Goal: Task Accomplishment & Management: Complete application form

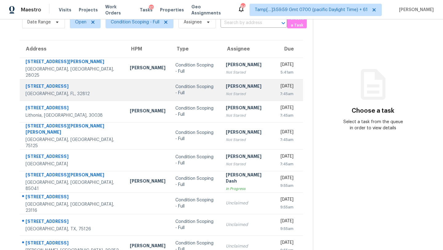
scroll to position [70, 0]
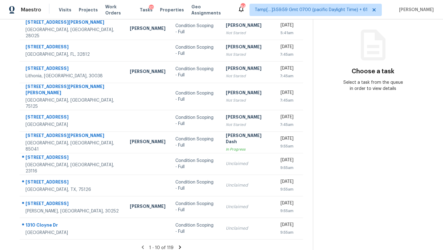
click at [179, 245] on icon at bounding box center [180, 246] width 2 height 3
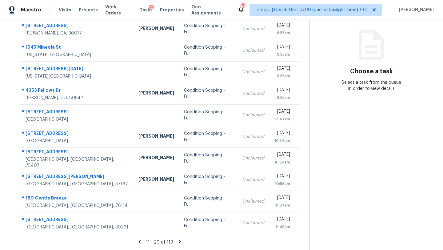
click at [180, 241] on icon at bounding box center [180, 242] width 6 height 6
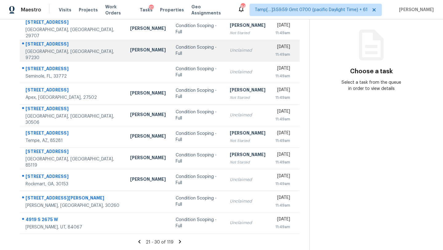
scroll to position [36, 0]
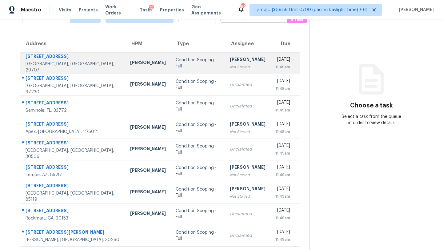
click at [230, 60] on div "[PERSON_NAME]" at bounding box center [248, 60] width 36 height 8
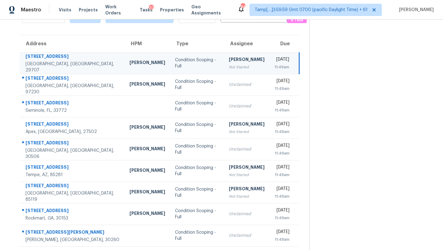
scroll to position [0, 0]
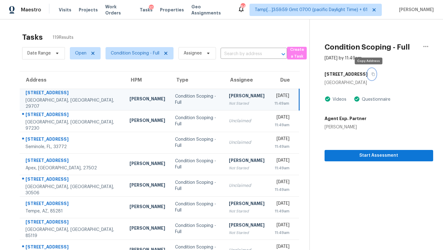
click at [372, 75] on icon "button" at bounding box center [374, 74] width 4 height 4
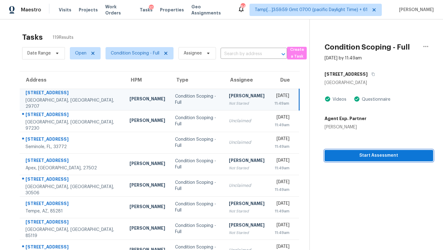
click at [354, 154] on span "Start Assessment" at bounding box center [379, 156] width 99 height 8
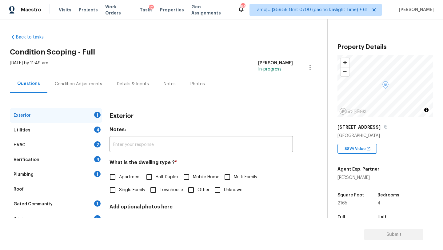
scroll to position [121, 0]
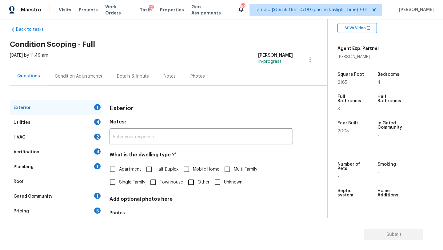
click at [118, 187] on input "Single Family" at bounding box center [112, 182] width 13 height 13
checkbox input "true"
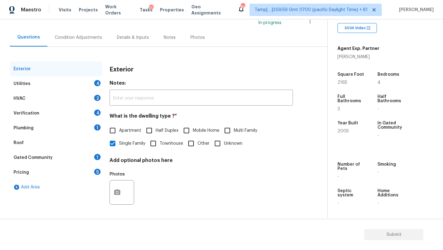
click at [97, 158] on div "1" at bounding box center [97, 157] width 6 height 6
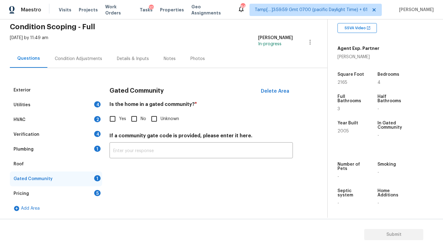
click at [142, 118] on span "No" at bounding box center [144, 119] width 6 height 6
click at [141, 118] on input "No" at bounding box center [134, 118] width 13 height 13
checkbox input "true"
click at [92, 191] on div "Pricing 5" at bounding box center [56, 193] width 92 height 15
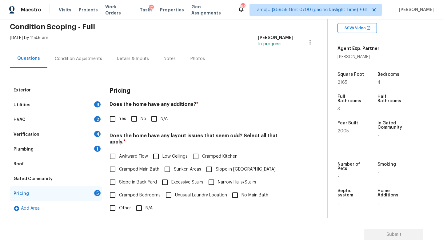
click at [138, 124] on input "No" at bounding box center [134, 118] width 13 height 13
checkbox input "true"
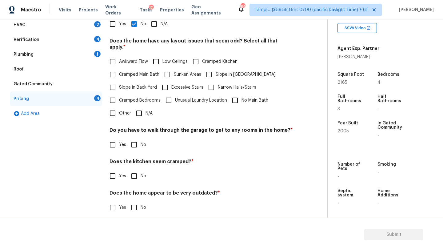
scroll to position [119, 0]
click at [142, 107] on input "N/A" at bounding box center [139, 113] width 13 height 13
checkbox input "true"
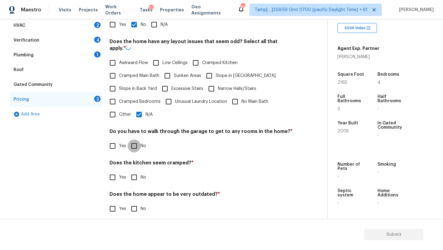
click at [131, 152] on input "No" at bounding box center [134, 145] width 13 height 13
checkbox input "true"
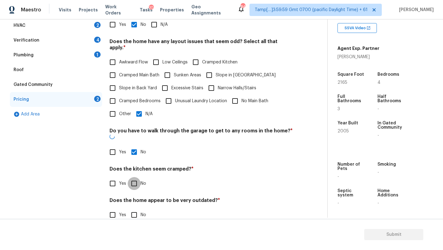
click at [132, 177] on input "No" at bounding box center [134, 183] width 13 height 13
checkbox input "true"
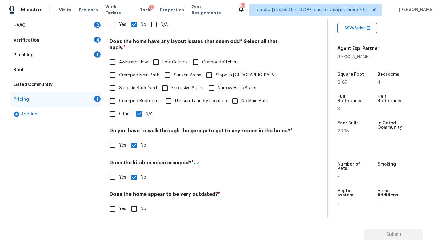
click at [132, 204] on input "No" at bounding box center [134, 208] width 13 height 13
checkbox input "true"
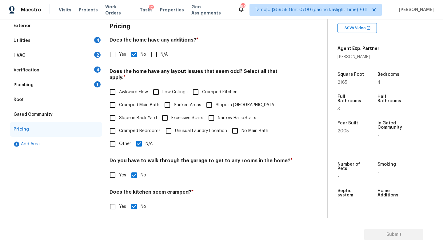
scroll to position [70, 0]
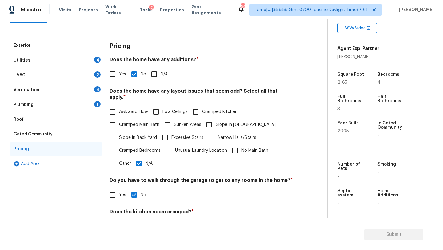
click at [140, 159] on input "N/A" at bounding box center [139, 163] width 13 height 13
checkbox input "false"
click at [213, 121] on input "Slope in [GEOGRAPHIC_DATA]" at bounding box center [209, 124] width 13 height 13
checkbox input "true"
click at [130, 137] on label "Slope in Back Yard" at bounding box center [131, 137] width 51 height 13
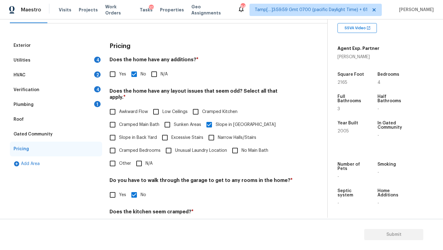
click at [119, 137] on input "Slope in Back Yard" at bounding box center [112, 137] width 13 height 13
checkbox input "true"
click at [43, 121] on div "Roof" at bounding box center [56, 119] width 92 height 15
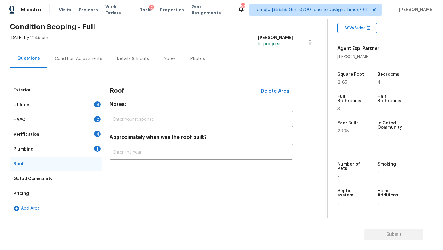
scroll to position [25, 0]
click at [130, 155] on input "text" at bounding box center [201, 152] width 183 height 14
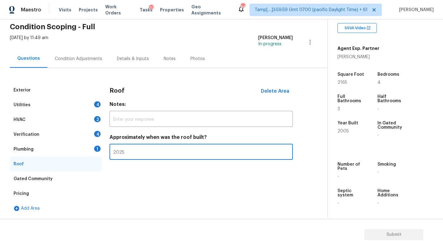
type input "2025"
click at [29, 152] on div "Plumbing" at bounding box center [24, 149] width 20 height 6
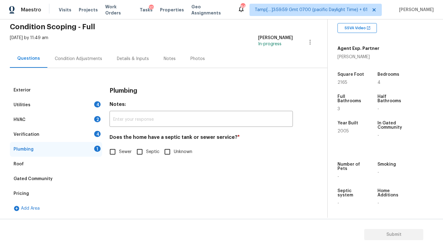
click at [121, 150] on span "Sewer" at bounding box center [125, 152] width 13 height 6
click at [119, 150] on input "Sewer" at bounding box center [112, 151] width 13 height 13
checkbox input "true"
click at [65, 142] on div "Verification 4" at bounding box center [56, 134] width 92 height 15
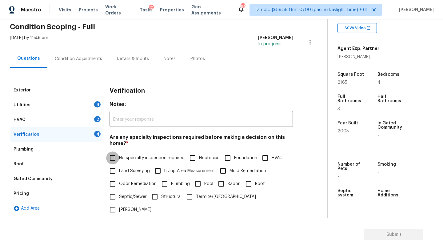
click at [118, 159] on input "No specialty inspection required" at bounding box center [112, 157] width 13 height 13
checkbox input "true"
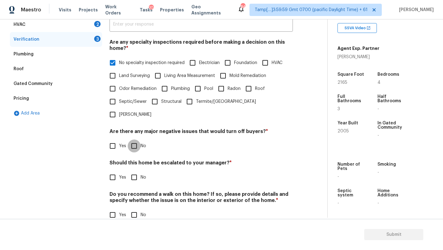
click at [136, 139] on input "No" at bounding box center [134, 145] width 13 height 13
checkbox input "true"
click at [132, 171] on input "No" at bounding box center [134, 177] width 13 height 13
checkbox input "true"
click at [132, 208] on input "No" at bounding box center [134, 214] width 13 height 13
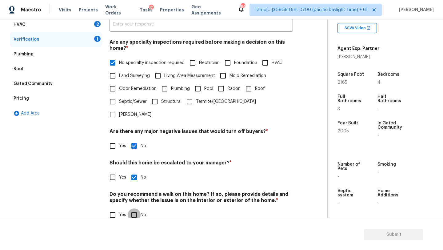
checkbox input "true"
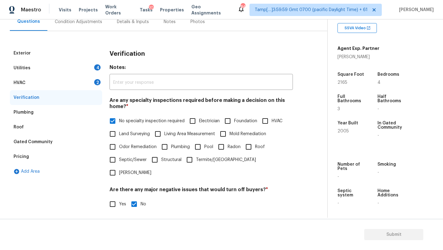
scroll to position [51, 0]
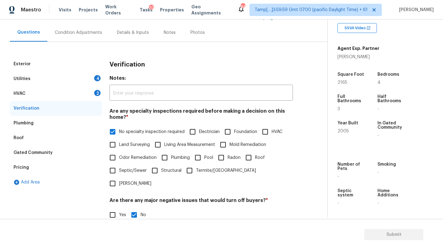
click at [32, 90] on div "HVAC 2" at bounding box center [56, 93] width 92 height 15
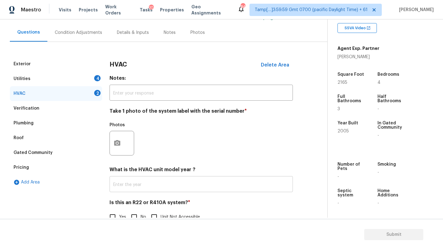
click at [138, 186] on input "text" at bounding box center [201, 185] width 183 height 14
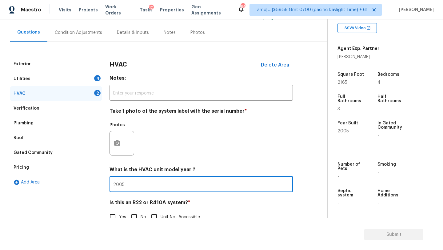
type input "2005"
click at [139, 214] on input "No" at bounding box center [134, 217] width 13 height 13
checkbox input "true"
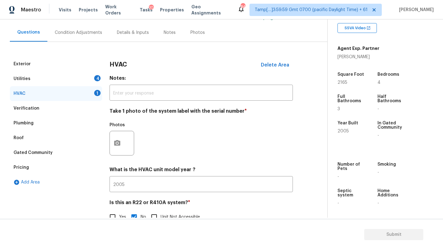
click at [66, 75] on div "Utilities 4" at bounding box center [56, 78] width 92 height 15
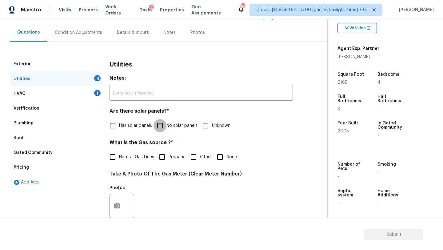
click at [166, 129] on input "No solar panels" at bounding box center [160, 125] width 13 height 13
checkbox input "true"
click at [128, 163] on label "Natural Gas Lines" at bounding box center [130, 157] width 48 height 13
click at [119, 163] on input "Natural Gas Lines" at bounding box center [112, 157] width 13 height 13
checkbox input "true"
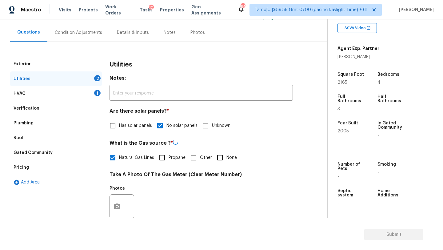
scroll to position [213, 0]
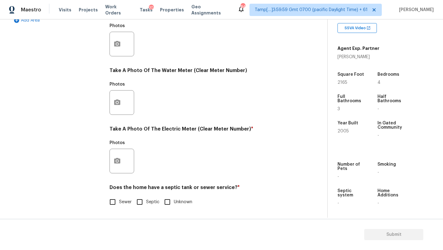
click at [114, 209] on div "Utilities Notes: ​ Are there solar panels? * Has solar panels No solar panels U…" at bounding box center [201, 55] width 183 height 321
click at [119, 203] on input "Sewer" at bounding box center [112, 201] width 13 height 13
checkbox input "true"
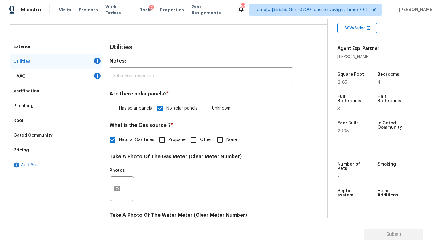
scroll to position [40, 0]
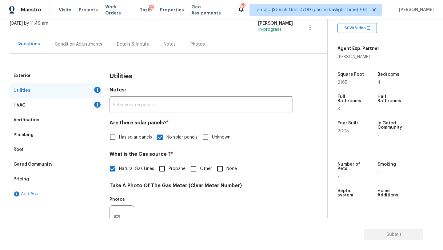
click at [70, 46] on div "Condition Adjustments" at bounding box center [78, 44] width 47 height 6
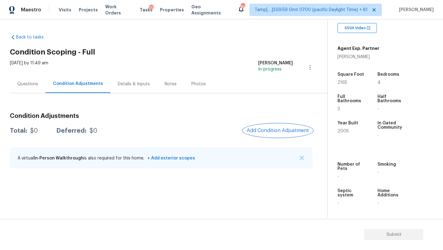
click at [285, 135] on button "Add Condition Adjustment" at bounding box center [278, 130] width 70 height 13
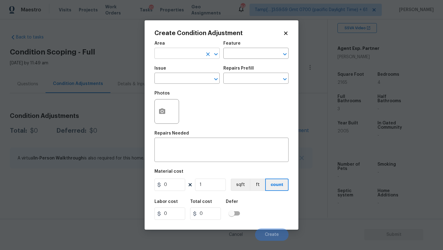
click at [186, 53] on input "text" at bounding box center [179, 54] width 48 height 10
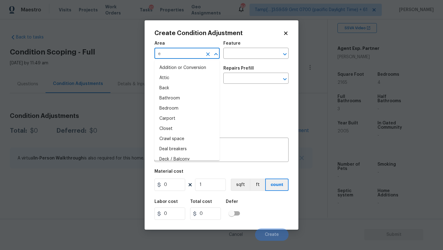
type input "ex"
click at [187, 80] on li "Attic" at bounding box center [187, 78] width 65 height 10
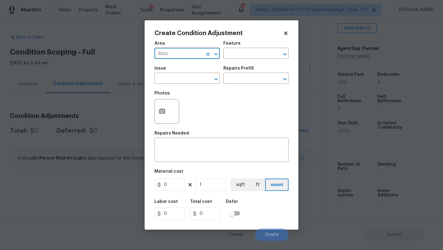
type input "Attice"
click at [207, 55] on icon "Clear" at bounding box center [208, 54] width 6 height 6
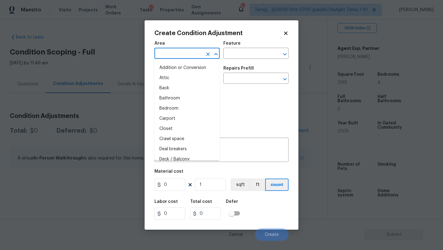
click at [179, 55] on input "text" at bounding box center [179, 54] width 48 height 10
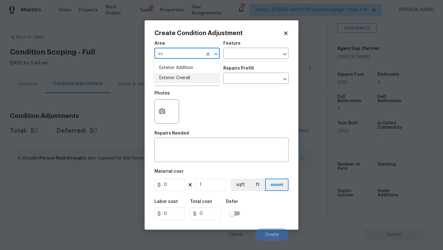
click at [180, 76] on li "Exterior Overall" at bounding box center [187, 78] width 65 height 10
type input "Exterior Overall"
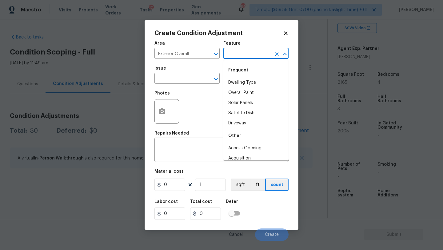
click at [238, 56] on input "text" at bounding box center [248, 54] width 48 height 10
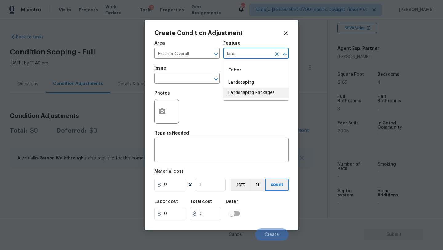
click at [240, 96] on li "Landscaping Packages" at bounding box center [256, 93] width 65 height 10
click at [206, 83] on div "​" at bounding box center [187, 79] width 65 height 10
type input "Landscaping Packages"
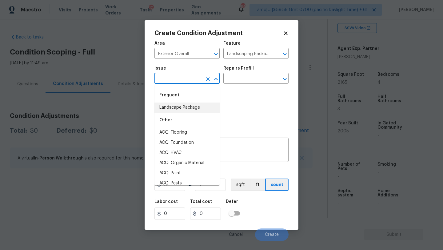
click at [184, 105] on li "Landscape Package" at bounding box center [187, 108] width 65 height 10
type input "Landscape Package"
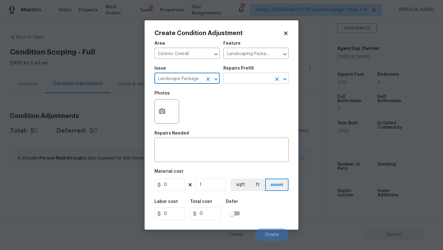
click at [240, 81] on input "text" at bounding box center [248, 79] width 48 height 10
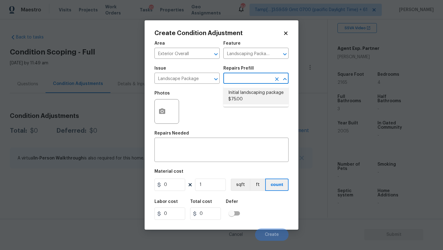
click at [244, 99] on li "Initial landscaping package $75.00" at bounding box center [256, 96] width 65 height 17
type input "Home Readiness Packages"
type textarea "Mowing of grass up to 6" in height. Mow, edge along driveways & sidewalks, trim…"
type input "75"
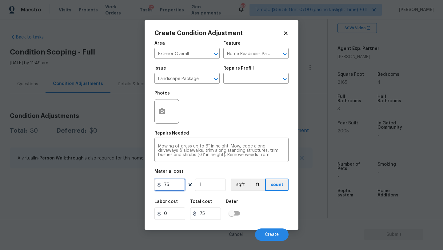
click at [173, 187] on input "75" at bounding box center [170, 185] width 31 height 12
type input "300"
click at [168, 110] on button "button" at bounding box center [162, 111] width 15 height 24
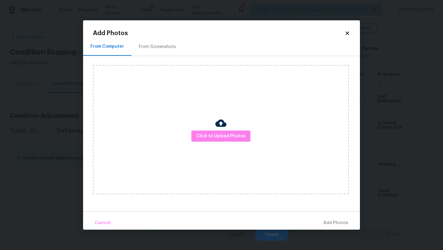
click at [179, 50] on div "From Screenshots" at bounding box center [157, 47] width 52 height 18
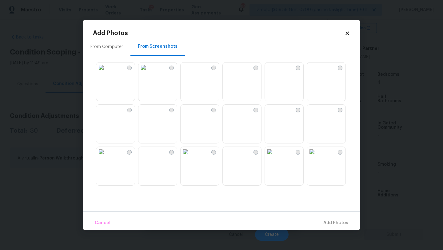
click at [148, 115] on img at bounding box center [144, 110] width 10 height 10
click at [106, 72] on img at bounding box center [101, 67] width 10 height 10
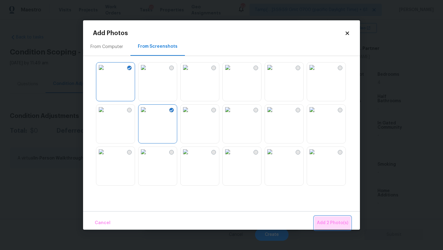
click at [335, 225] on span "Add 2 Photo(s)" at bounding box center [332, 223] width 31 height 8
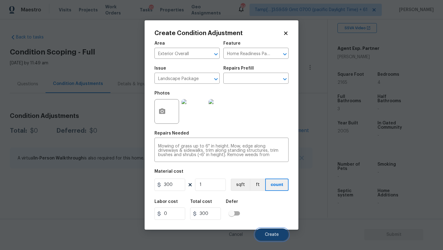
click at [270, 237] on button "Create" at bounding box center [272, 234] width 34 height 12
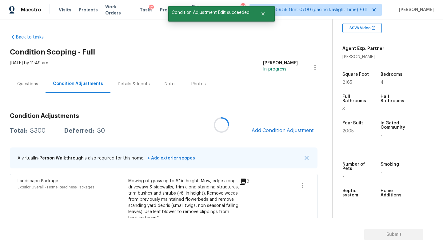
click at [278, 127] on div at bounding box center [221, 125] width 443 height 250
click at [278, 127] on button "Add Condition Adjustment" at bounding box center [283, 130] width 70 height 13
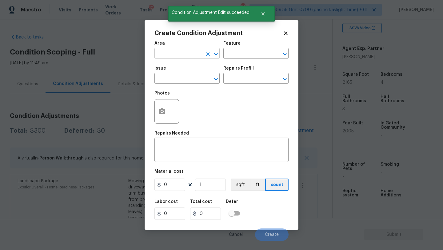
click at [163, 54] on input "text" at bounding box center [179, 54] width 48 height 10
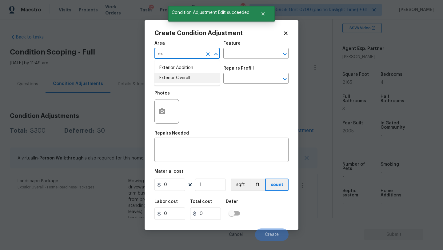
click at [172, 76] on li "Exterior Overall" at bounding box center [187, 78] width 65 height 10
type input "Exterior Overall"
click at [242, 53] on input "text" at bounding box center [248, 54] width 48 height 10
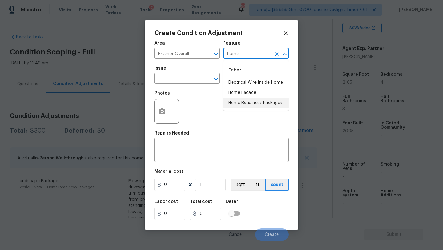
click at [248, 104] on li "Home Readiness Packages" at bounding box center [256, 103] width 65 height 10
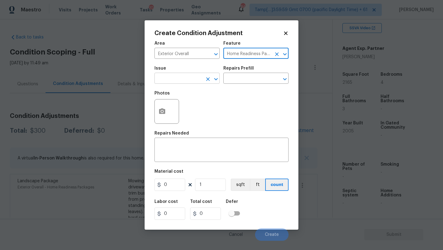
type input "Home Readiness Packages"
click at [197, 76] on input "text" at bounding box center [179, 79] width 48 height 10
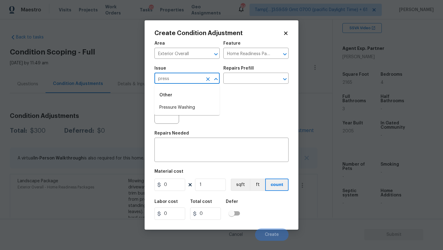
click at [197, 103] on li "Pressure Washing" at bounding box center [187, 108] width 65 height 10
type input "Pressure Washing"
click at [250, 80] on input "text" at bounding box center [248, 79] width 48 height 10
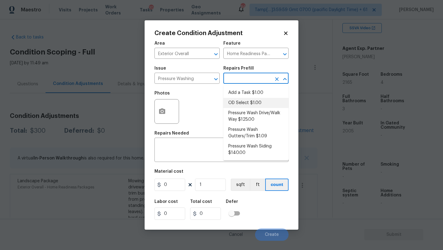
click at [247, 111] on li "Pressure Wash Drive/Walk Way $125.00" at bounding box center [256, 116] width 65 height 17
type input "Siding"
type textarea "Pressure wash the driveways/walkways as directed by the PM. Ensure that all deb…"
type input "125"
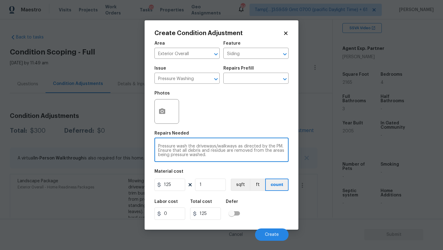
drag, startPoint x: 240, startPoint y: 146, endPoint x: 244, endPoint y: 162, distance: 15.9
click at [244, 162] on div "Pressure wash the driveways/walkways as directed by the PM. Ensure that all deb…" at bounding box center [222, 150] width 134 height 23
type textarea "Pressure wash the driveways/walkways and sidings"
click at [176, 183] on input "125" at bounding box center [170, 185] width 31 height 12
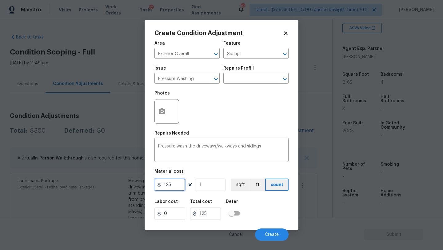
click at [176, 183] on input "125" at bounding box center [170, 185] width 31 height 12
type input "400"
click at [268, 233] on span "Create" at bounding box center [272, 234] width 14 height 5
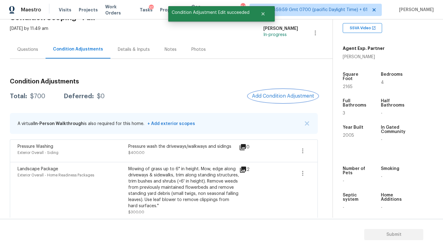
scroll to position [38, 0]
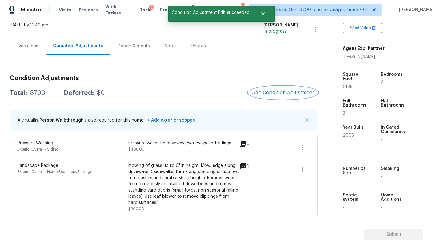
click at [261, 97] on button "Add Condition Adjustment" at bounding box center [283, 92] width 70 height 13
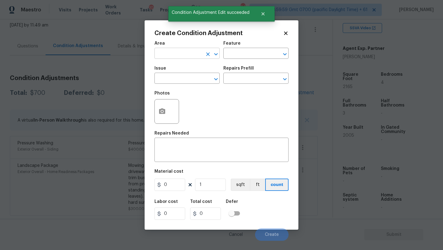
click at [175, 56] on input "text" at bounding box center [179, 54] width 48 height 10
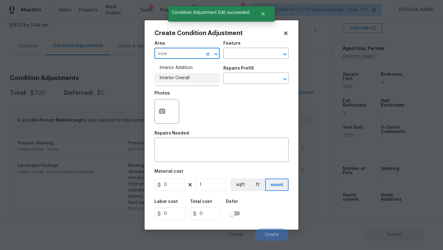
drag, startPoint x: 184, startPoint y: 80, endPoint x: 194, endPoint y: 73, distance: 11.5
click at [184, 80] on li "Interior Overall" at bounding box center [187, 78] width 65 height 10
type input "Interior Overall"
click at [236, 57] on input "text" at bounding box center [248, 54] width 48 height 10
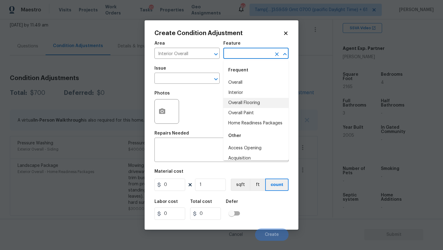
click at [238, 102] on li "Overall Flooring" at bounding box center [256, 103] width 65 height 10
type input "Overall Flooring"
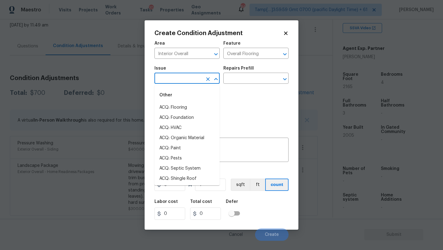
click at [179, 79] on input "text" at bounding box center [179, 79] width 48 height 10
click at [179, 108] on li "ACQ: Flooring" at bounding box center [187, 108] width 65 height 10
type input "ACQ: Flooring"
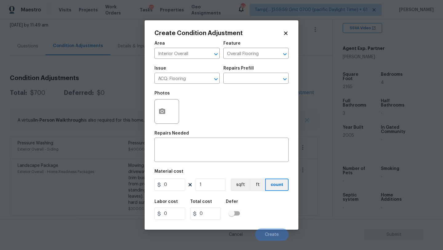
click at [228, 84] on div "Issue ACQ: Flooring ​ Repairs Prefill ​" at bounding box center [222, 74] width 134 height 25
click at [232, 83] on input "text" at bounding box center [248, 79] width 48 height 10
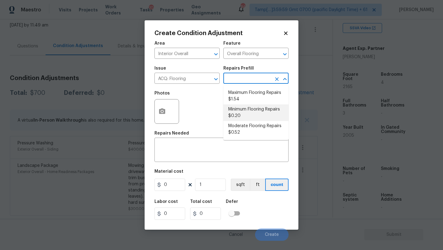
click at [232, 114] on li "Minimum Flooring Repairs $0.20" at bounding box center [256, 112] width 65 height 17
type input "Acquisition"
type textarea "Acquisition Scope: Minimum flooring repairs"
type input "0.2"
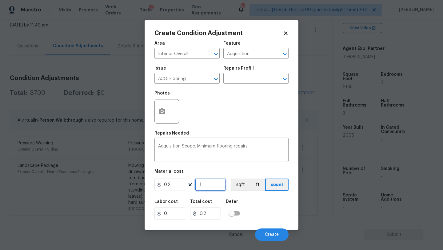
click at [205, 186] on input "1" at bounding box center [210, 185] width 31 height 12
type input "2"
type input "0.4"
type input "21"
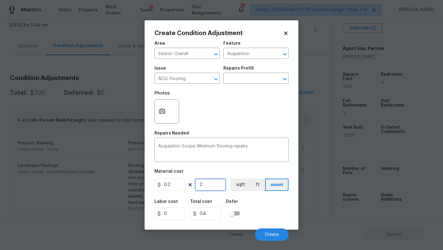
type input "4.2"
type input "216"
type input "43.2"
type input "2165"
type input "433"
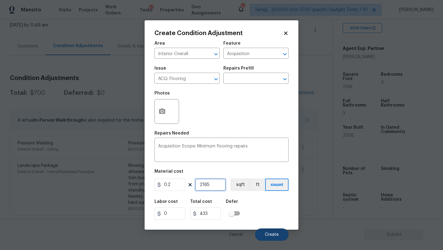
type input "2165"
click at [263, 230] on button "Create" at bounding box center [272, 234] width 34 height 12
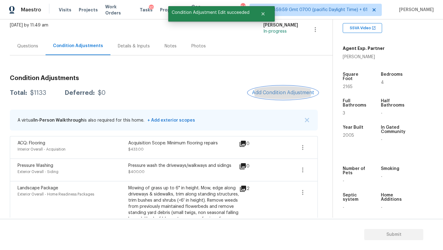
click at [269, 93] on span "Add Condition Adjustment" at bounding box center [283, 93] width 62 height 6
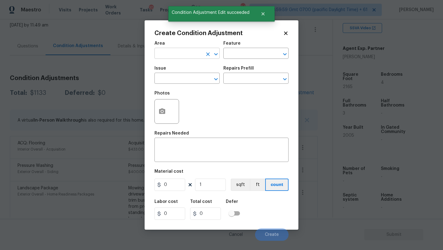
click at [171, 56] on input "text" at bounding box center [179, 54] width 48 height 10
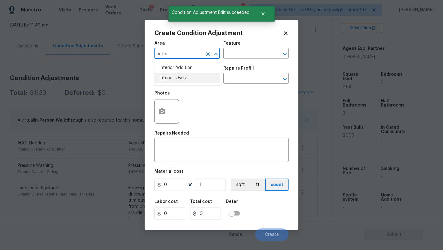
click at [181, 78] on li "Interior Overall" at bounding box center [187, 78] width 65 height 10
type input "Interior Overall"
click at [255, 47] on div "Feature" at bounding box center [256, 45] width 65 height 8
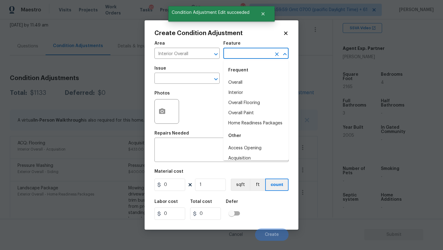
click at [255, 51] on input "text" at bounding box center [248, 54] width 48 height 10
click at [249, 112] on li "Overall Paint" at bounding box center [256, 113] width 65 height 10
type input "Overall Paint"
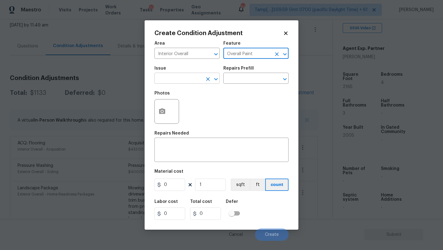
click at [194, 79] on input "text" at bounding box center [179, 79] width 48 height 10
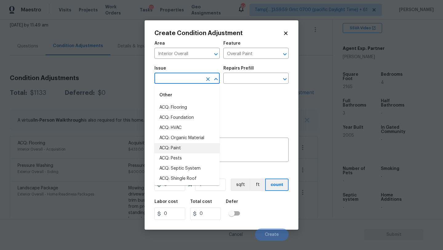
click at [180, 149] on li "ACQ: Paint" at bounding box center [187, 148] width 65 height 10
type input "ACQ: Paint"
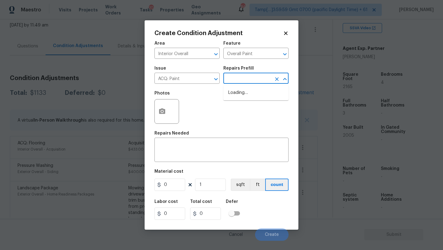
click at [250, 77] on input "text" at bounding box center [248, 79] width 48 height 10
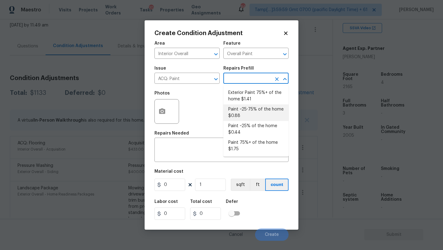
click at [248, 111] on li "Paint ~25-75% of the home $0.88" at bounding box center [256, 112] width 65 height 17
type input "Acquisition"
type textarea "Acquisition Scope: ~25 - 75% of the home needs interior paint"
type input "0.88"
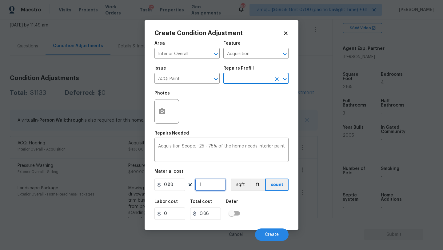
click at [213, 183] on input "1" at bounding box center [210, 185] width 31 height 12
type input "2"
type input "1.76"
type input "21"
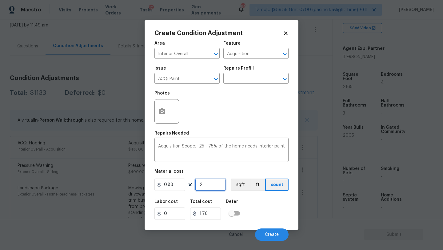
type input "18.48"
type input "216"
type input "190.08"
type input "2165"
type input "1905.2"
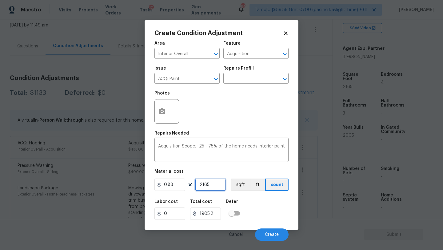
type input "2165"
click at [163, 107] on button "button" at bounding box center [162, 111] width 15 height 24
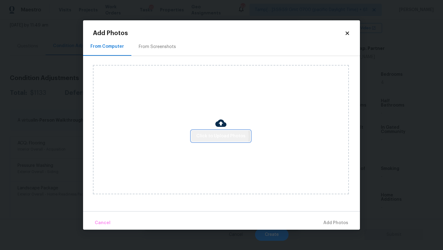
click at [215, 136] on span "Click to Upload Photos" at bounding box center [220, 136] width 49 height 8
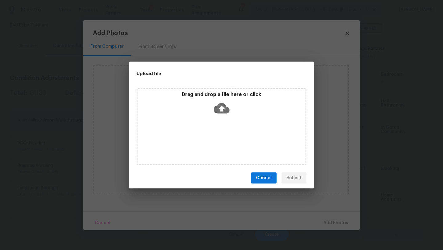
click at [219, 119] on div "Drag and drop a file here or click" at bounding box center [222, 126] width 170 height 77
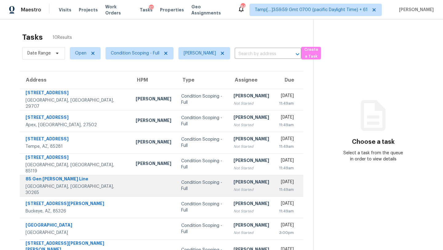
scroll to position [59, 0]
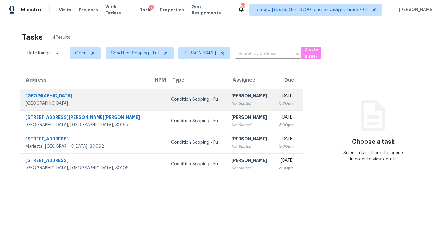
click at [227, 96] on td "[PERSON_NAME] Not Started" at bounding box center [250, 100] width 47 height 22
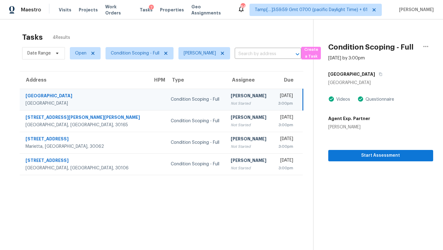
click at [274, 107] on td "[DATE] 3:00pm" at bounding box center [287, 100] width 30 height 22
click at [383, 73] on icon "button" at bounding box center [381, 74] width 4 height 4
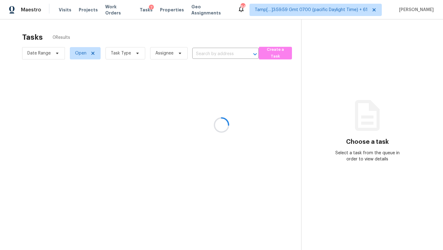
click at [175, 151] on div at bounding box center [221, 125] width 443 height 250
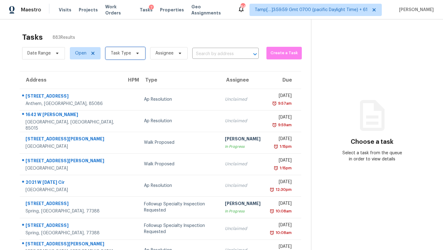
click at [135, 52] on icon at bounding box center [137, 53] width 5 height 5
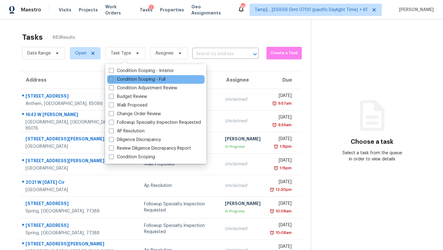
click at [129, 81] on label "Condition Scoping - Full" at bounding box center [137, 79] width 57 height 6
click at [113, 80] on input "Condition Scoping - Full" at bounding box center [111, 78] width 4 height 4
checkbox input "true"
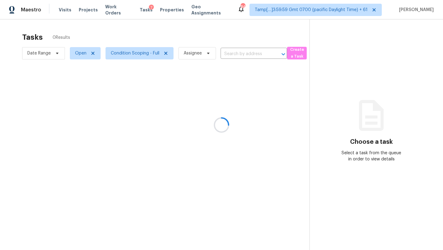
click at [163, 37] on div at bounding box center [221, 125] width 443 height 250
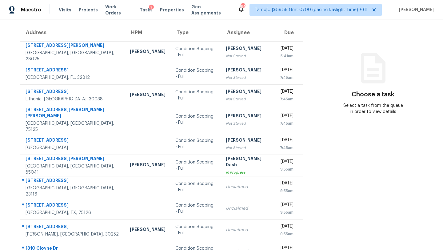
scroll to position [70, 0]
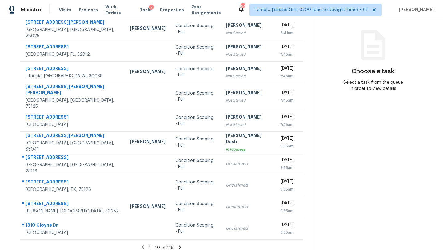
click at [178, 244] on icon at bounding box center [180, 247] width 6 height 6
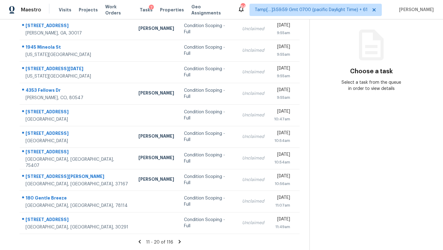
click at [179, 240] on icon at bounding box center [180, 241] width 2 height 3
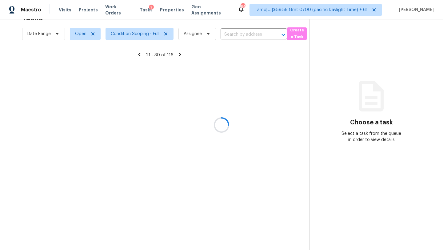
scroll to position [70, 0]
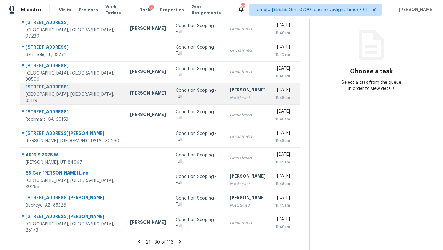
click at [234, 102] on td "[PERSON_NAME] Not Started" at bounding box center [248, 94] width 46 height 22
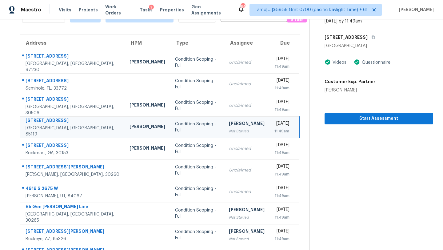
scroll to position [29, 0]
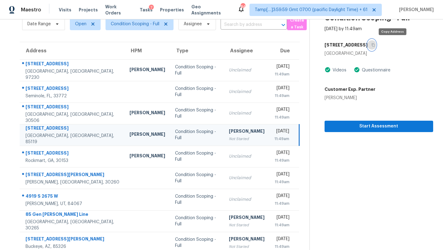
click at [375, 46] on icon "button" at bounding box center [374, 45] width 4 height 4
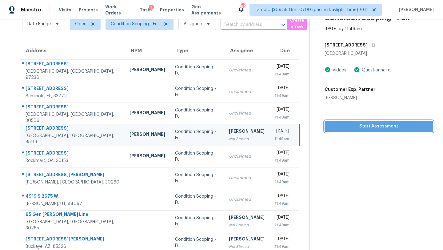
click at [364, 131] on button "Start Assessment" at bounding box center [379, 126] width 109 height 11
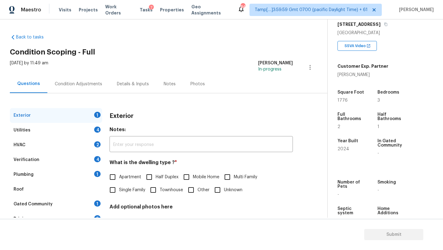
scroll to position [121, 0]
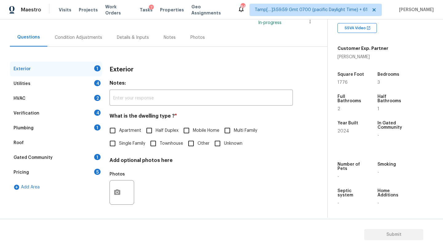
click at [42, 147] on div "Roof" at bounding box center [56, 142] width 92 height 15
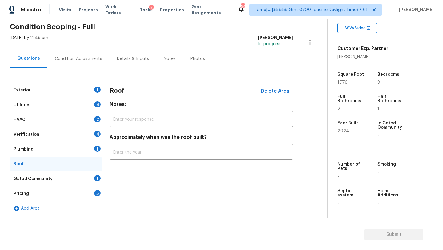
click at [49, 177] on div "Gated Community" at bounding box center [33, 179] width 39 height 6
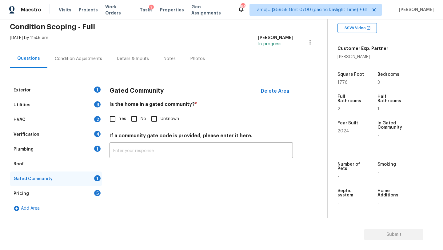
click at [112, 121] on input "Yes" at bounding box center [112, 118] width 13 height 13
checkbox input "true"
click at [126, 149] on input "text" at bounding box center [201, 151] width 183 height 14
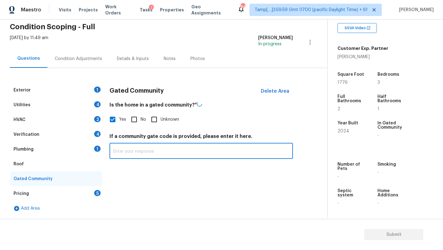
paste input "#1234"
type input "#1234"
click at [69, 193] on div "Pricing 5" at bounding box center [56, 193] width 92 height 15
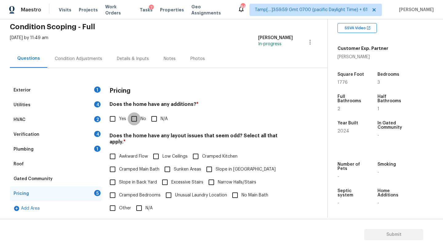
click at [133, 117] on input "No" at bounding box center [134, 118] width 13 height 13
checkbox input "true"
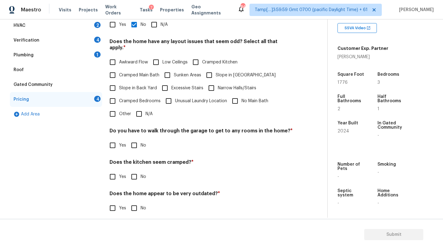
click at [137, 113] on input "N/A" at bounding box center [139, 113] width 13 height 13
checkbox input "true"
click at [137, 139] on input "No" at bounding box center [134, 145] width 13 height 13
checkbox input "true"
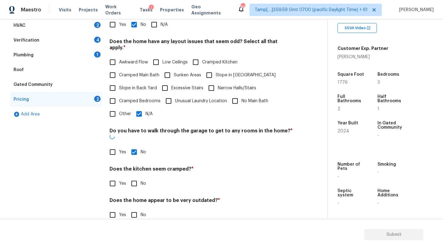
click at [137, 177] on input "No" at bounding box center [134, 183] width 13 height 13
checkbox input "true"
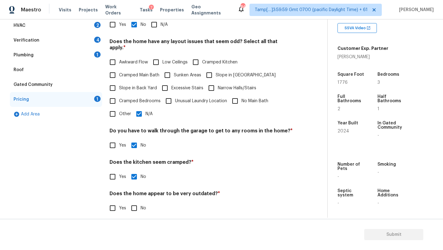
click at [138, 207] on input "No" at bounding box center [134, 208] width 13 height 13
checkbox input "true"
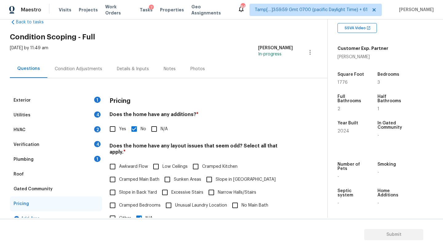
scroll to position [4, 0]
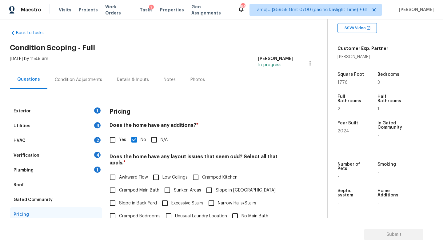
click at [56, 187] on div "Roof" at bounding box center [56, 185] width 92 height 15
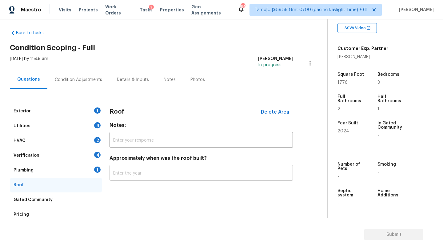
click at [145, 172] on input "text" at bounding box center [201, 173] width 183 height 14
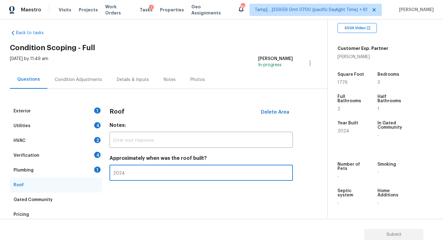
type input "2024"
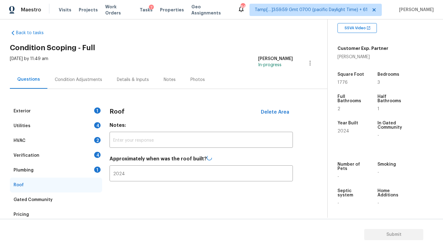
click at [50, 167] on div "Plumbing 1" at bounding box center [56, 170] width 92 height 15
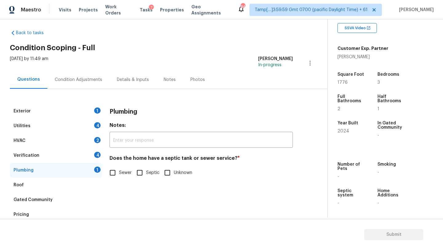
click at [112, 171] on input "Sewer" at bounding box center [112, 172] width 13 height 13
checkbox input "true"
click at [80, 158] on div "Verification 4" at bounding box center [56, 155] width 92 height 15
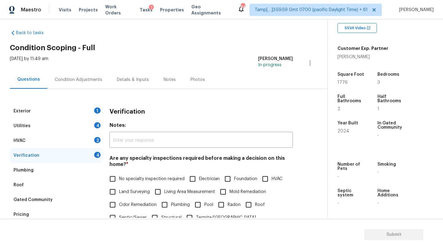
click at [126, 181] on span "No specialty inspection required" at bounding box center [152, 179] width 66 height 6
click at [119, 181] on input "No specialty inspection required" at bounding box center [112, 178] width 13 height 13
checkbox input "true"
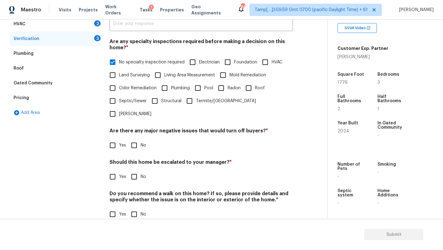
scroll to position [120, 0]
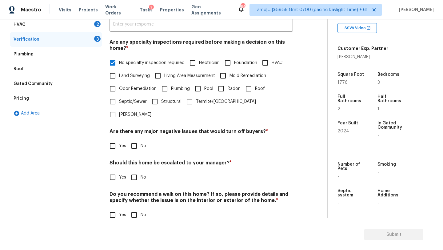
click at [136, 139] on input "No" at bounding box center [134, 145] width 13 height 13
checkbox input "false"
click at [134, 171] on input "No" at bounding box center [134, 177] width 13 height 13
checkbox input "true"
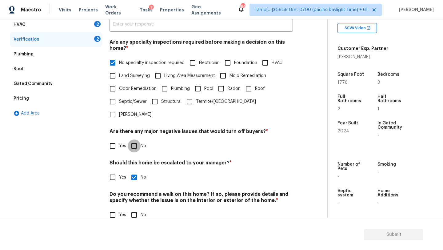
click at [134, 139] on input "No" at bounding box center [134, 145] width 13 height 13
checkbox input "true"
click at [134, 209] on div "Verification Notes: ​ Are any specialty inspections required before making a de…" at bounding box center [201, 109] width 183 height 242
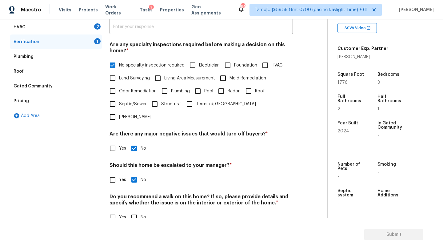
click at [134, 211] on input "No" at bounding box center [134, 217] width 13 height 13
checkbox input "true"
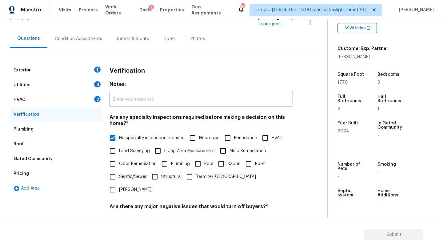
scroll to position [25, 0]
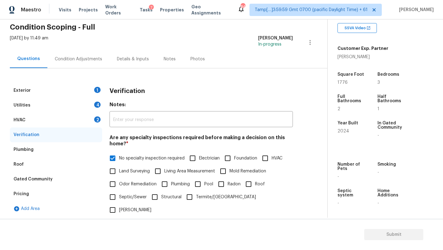
click at [57, 119] on div "HVAC 2" at bounding box center [56, 120] width 92 height 15
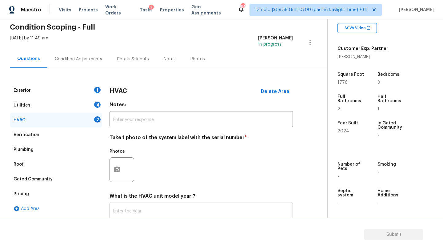
click at [130, 209] on input "text" at bounding box center [201, 211] width 183 height 14
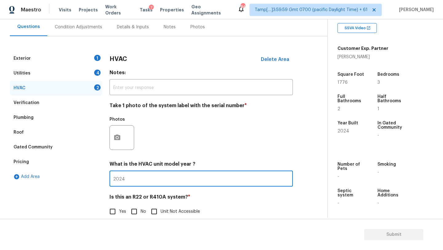
scroll to position [61, 0]
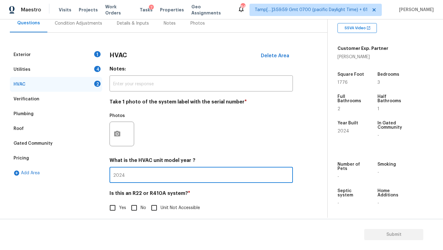
type input "2024"
click at [134, 211] on input "No" at bounding box center [134, 207] width 13 height 13
checkbox input "false"
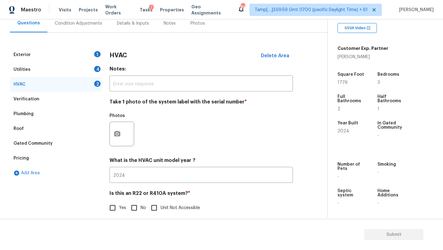
click at [46, 69] on div "Utilities 4" at bounding box center [56, 69] width 92 height 15
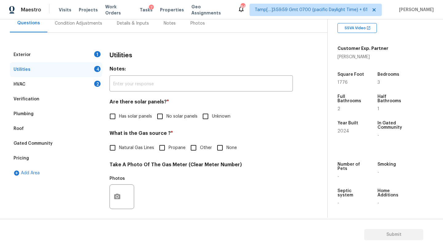
click at [158, 111] on input "No solar panels" at bounding box center [160, 116] width 13 height 13
checkbox input "true"
click at [130, 145] on label "Natural Gas Lines" at bounding box center [130, 148] width 48 height 13
click at [119, 145] on input "Natural Gas Lines" at bounding box center [112, 148] width 13 height 13
checkbox input "true"
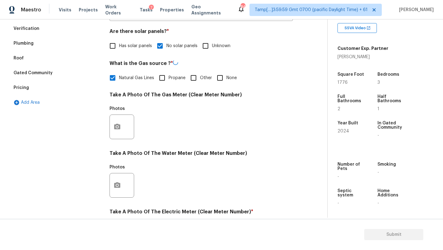
scroll to position [213, 0]
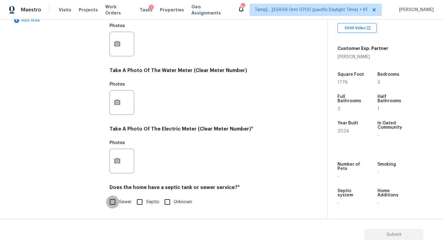
click at [118, 198] on input "Sewer" at bounding box center [112, 201] width 13 height 13
checkbox input "true"
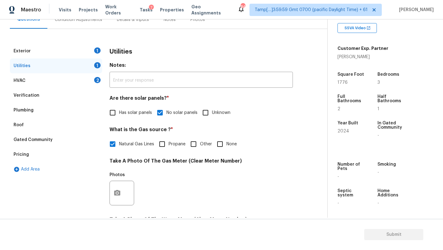
click at [50, 50] on div "Exterior 1" at bounding box center [56, 51] width 92 height 15
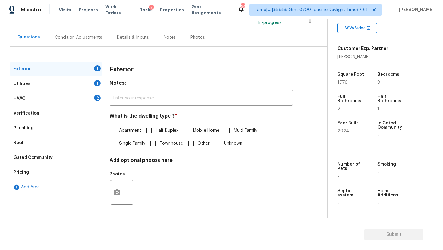
click at [137, 145] on span "Single Family" at bounding box center [132, 143] width 26 height 6
click at [119, 145] on input "Single Family" at bounding box center [112, 143] width 13 height 13
checkbox input "true"
click at [66, 39] on div "Condition Adjustments" at bounding box center [78, 37] width 47 height 6
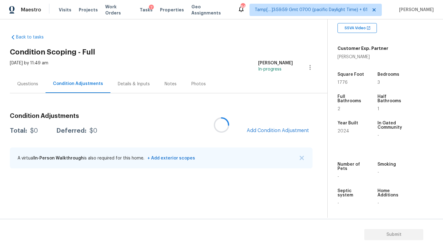
click at [187, 57] on div at bounding box center [221, 125] width 443 height 250
click at [277, 127] on button "Add Condition Adjustment" at bounding box center [278, 130] width 70 height 13
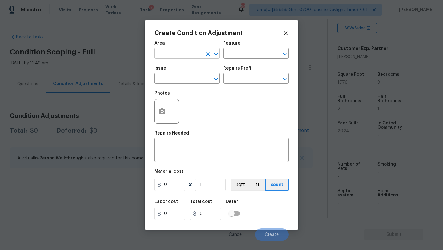
click at [175, 53] on input "text" at bounding box center [179, 54] width 48 height 10
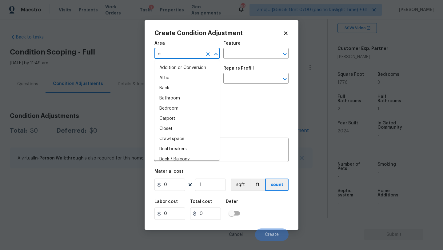
type input "ex"
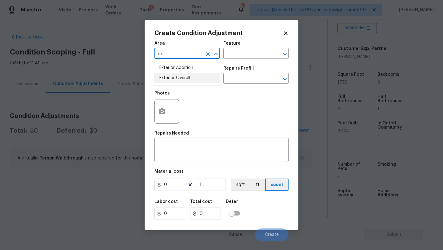
click at [189, 75] on li "Exterior Overall" at bounding box center [187, 78] width 65 height 10
type input "Exterior Overall"
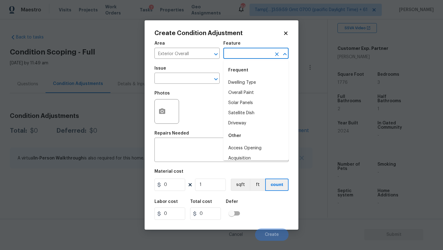
click at [236, 57] on input "text" at bounding box center [248, 54] width 48 height 10
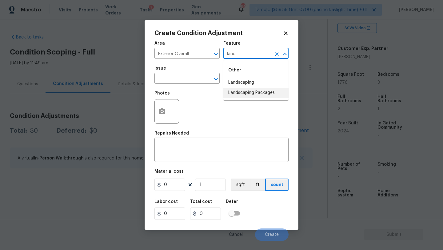
click at [235, 91] on li "Landscaping Packages" at bounding box center [256, 93] width 65 height 10
type input "Landscaping Packages"
click at [184, 79] on input "text" at bounding box center [179, 79] width 48 height 10
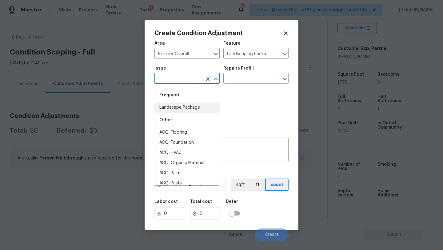
click at [184, 104] on li "Landscape Package" at bounding box center [187, 108] width 65 height 10
type input "Landscape Package"
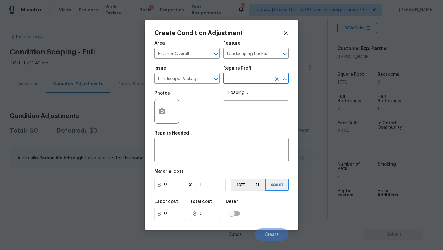
click at [246, 79] on input "text" at bounding box center [248, 79] width 48 height 10
click at [246, 100] on li "Initial landscaping package $120.00" at bounding box center [256, 96] width 65 height 17
type input "Home Readiness Packages"
type textarea "Mowing of grass up to 6" in height. Mow, edge along driveways & sidewalks, trim…"
type input "120"
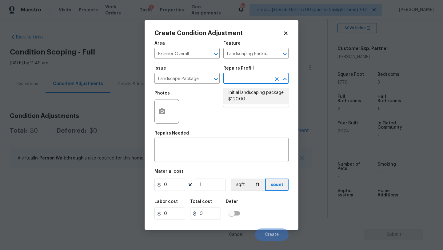
type input "120"
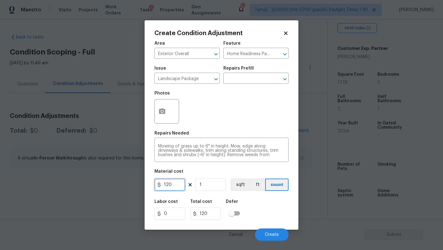
click at [175, 186] on input "120" at bounding box center [170, 185] width 31 height 12
type input "300"
click at [162, 122] on button "button" at bounding box center [162, 111] width 15 height 24
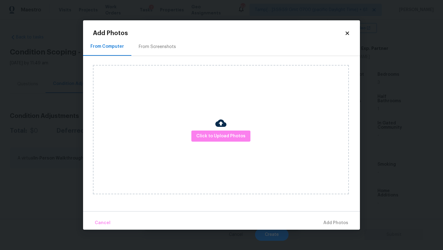
click at [156, 35] on h2 "Add Photos" at bounding box center [219, 33] width 252 height 6
click at [156, 51] on div "From Screenshots" at bounding box center [157, 47] width 52 height 18
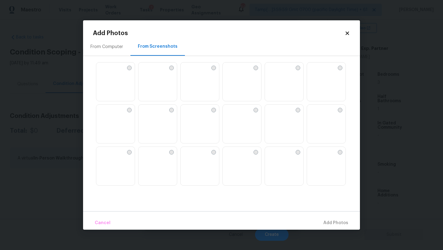
click at [233, 72] on img at bounding box center [228, 67] width 10 height 10
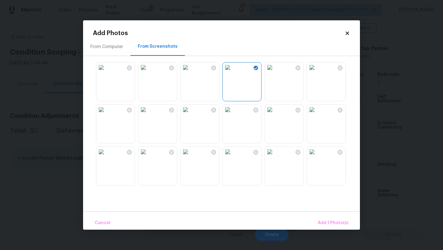
click at [275, 157] on img at bounding box center [270, 152] width 10 height 10
click at [191, 72] on img at bounding box center [186, 67] width 10 height 10
click at [324, 224] on span "Add 3 Photo(s)" at bounding box center [332, 223] width 31 height 8
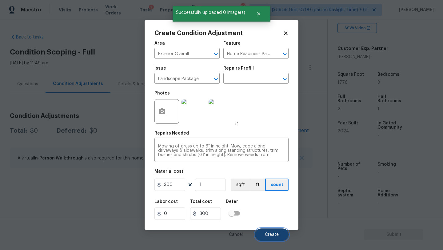
click at [276, 234] on span "Create" at bounding box center [272, 234] width 14 height 5
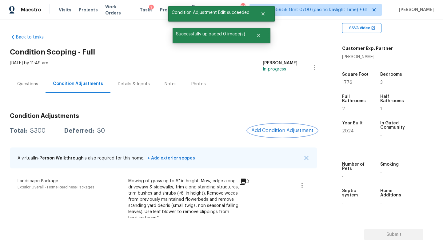
click at [292, 130] on span "Add Condition Adjustment" at bounding box center [283, 131] width 62 height 6
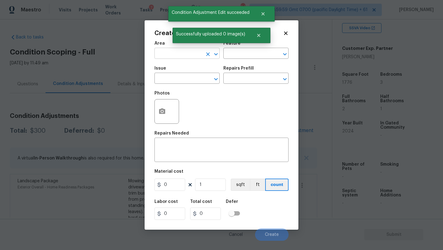
click at [195, 58] on input "text" at bounding box center [179, 54] width 48 height 10
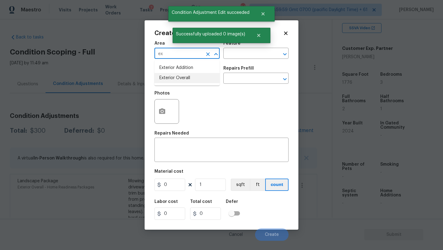
click at [195, 83] on li "Exterior Overall" at bounding box center [187, 78] width 65 height 10
type input "Exterior Overall"
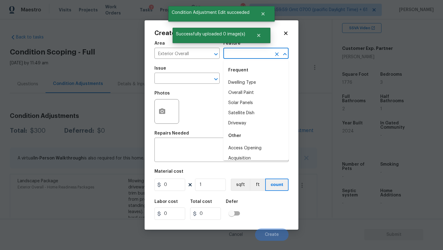
click at [242, 54] on input "text" at bounding box center [248, 54] width 48 height 10
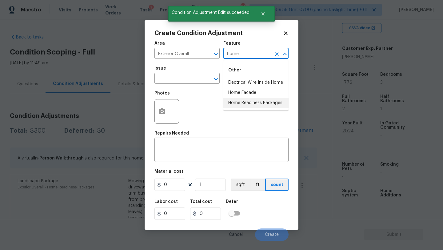
click at [241, 99] on li "Home Readiness Packages" at bounding box center [256, 103] width 65 height 10
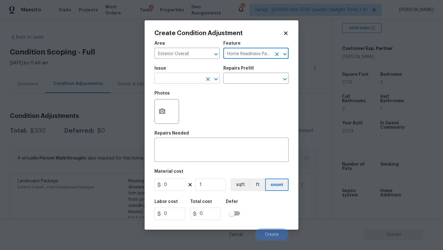
type input "Home Readiness Packages"
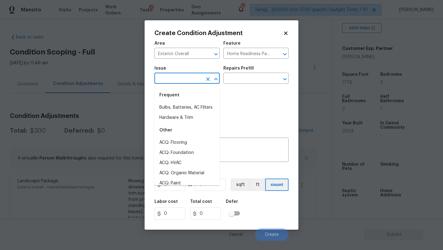
click at [195, 78] on input "text" at bounding box center [179, 79] width 48 height 10
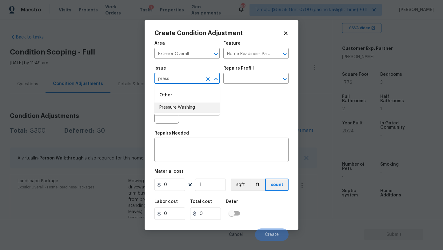
click at [191, 106] on li "Pressure Washing" at bounding box center [187, 108] width 65 height 10
type input "Pressure Washing"
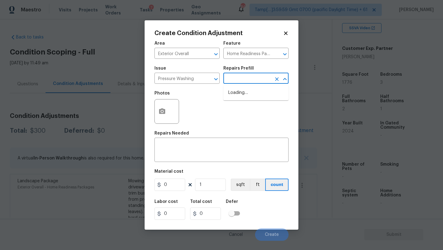
click at [234, 84] on input "text" at bounding box center [248, 79] width 48 height 10
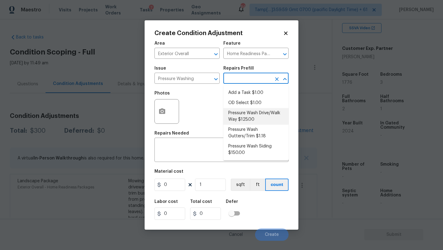
click at [245, 120] on li "Pressure Wash Drive/Walk Way $125.00" at bounding box center [256, 116] width 65 height 17
type input "Siding"
type textarea "Pressure wash the driveways/walkways as directed by the PM. Ensure that all deb…"
type input "125"
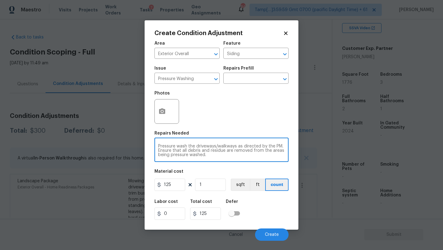
drag, startPoint x: 241, startPoint y: 147, endPoint x: 245, endPoint y: 158, distance: 12.5
click at [245, 158] on div "Pressure wash the driveways/walkways as directed by the PM. Ensure that all deb…" at bounding box center [222, 150] width 134 height 23
type textarea "Pressure wash the driveways/walkways and sidings"
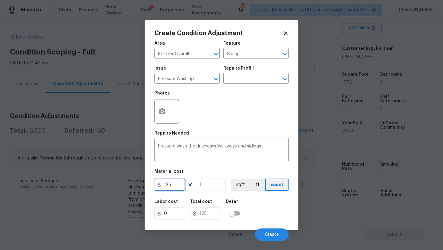
click at [175, 186] on input "125" at bounding box center [170, 185] width 31 height 12
type input "400"
click at [275, 232] on button "Create" at bounding box center [272, 234] width 34 height 12
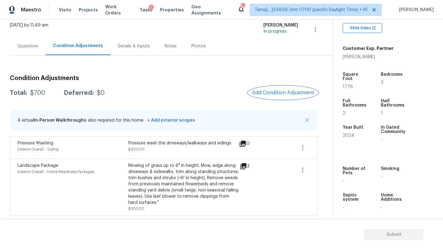
scroll to position [29, 0]
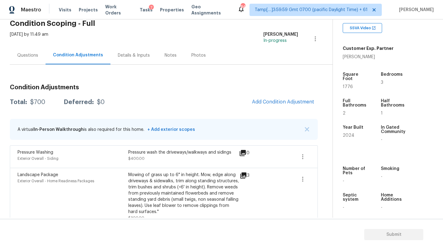
click at [187, 89] on h3 "Condition Adjustments" at bounding box center [164, 87] width 308 height 6
click at [191, 103] on div "Total: $700 Deferred: $0 Add Condition Adjustment" at bounding box center [164, 102] width 308 height 14
click at [288, 93] on div "Condition Adjustments Total: $700 Deferred: $0 Add Condition Adjustment A virtu…" at bounding box center [164, 152] width 308 height 146
click at [288, 101] on span "Add Condition Adjustment" at bounding box center [283, 102] width 62 height 6
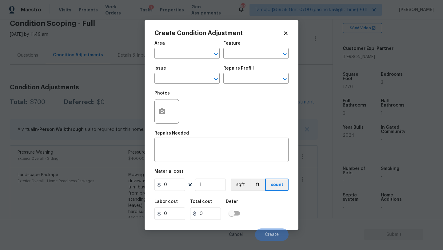
click at [191, 59] on span "Area ​" at bounding box center [187, 50] width 65 height 25
click at [182, 54] on input "text" at bounding box center [179, 54] width 48 height 10
click at [188, 79] on li "Interior Overall" at bounding box center [187, 78] width 65 height 10
type input "Interior Overall"
click at [256, 51] on input "text" at bounding box center [248, 54] width 48 height 10
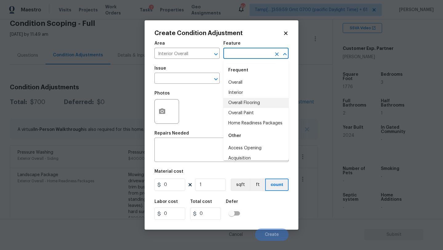
click at [252, 107] on li "Overall Flooring" at bounding box center [256, 103] width 65 height 10
type input "Overall Flooring"
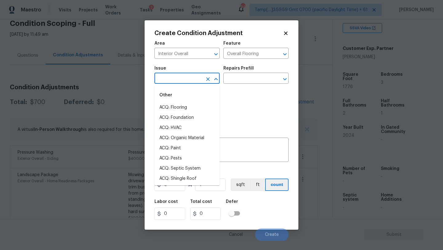
click at [182, 78] on input "text" at bounding box center [179, 79] width 48 height 10
click at [180, 109] on li "ACQ: Flooring" at bounding box center [187, 108] width 65 height 10
type input "ACQ: Flooring"
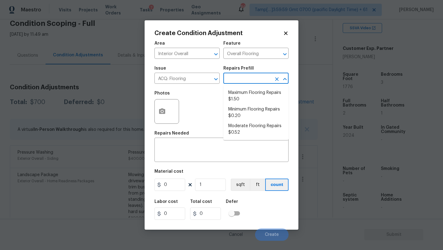
click at [243, 82] on input "text" at bounding box center [248, 79] width 48 height 10
click at [242, 115] on li "Minimum Flooring Repairs $0.20" at bounding box center [256, 112] width 65 height 17
type input "Acquisition"
type textarea "Acquisition Scope: Minimum flooring repairs"
type input "0.2"
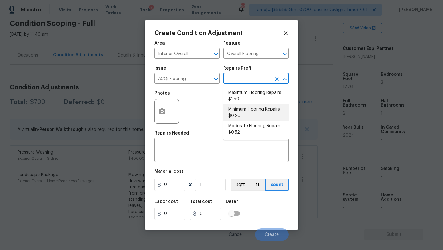
type input "0.2"
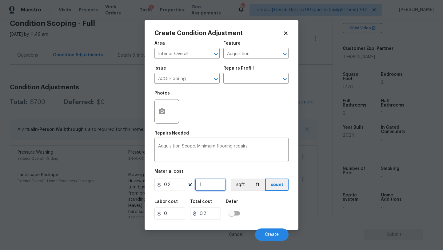
click at [206, 186] on input "1" at bounding box center [210, 185] width 31 height 12
type input "17"
type input "3.4"
type input "177"
type input "35.4"
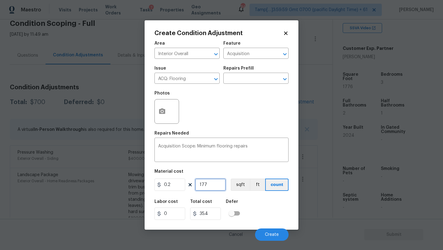
type input "1776"
type input "355.2"
type input "1776"
click at [268, 232] on span "Create" at bounding box center [272, 234] width 14 height 5
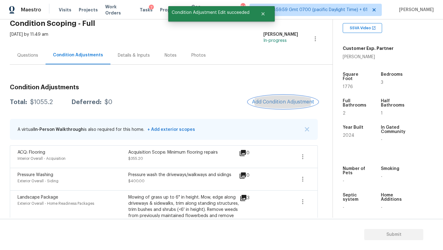
click at [267, 99] on span "Add Condition Adjustment" at bounding box center [283, 102] width 62 height 6
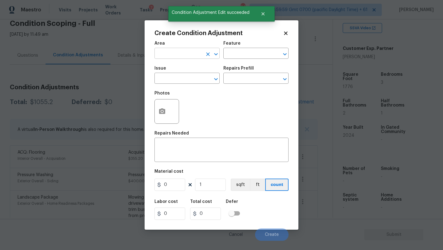
click at [170, 57] on input "text" at bounding box center [179, 54] width 48 height 10
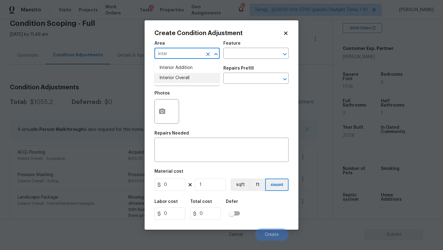
click at [180, 80] on li "Interior Overall" at bounding box center [187, 78] width 65 height 10
type input "Interior Overall"
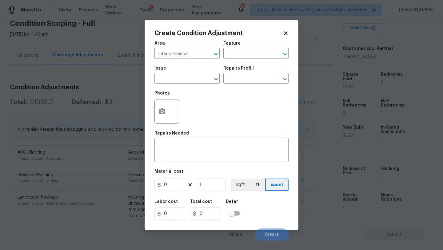
click at [251, 44] on div "Feature" at bounding box center [256, 45] width 65 height 8
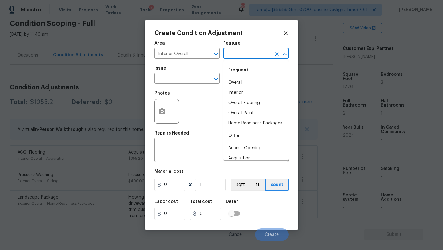
click at [251, 54] on input "text" at bounding box center [248, 54] width 48 height 10
click at [246, 118] on li "Overall Paint" at bounding box center [256, 113] width 65 height 10
type input "Overall Paint"
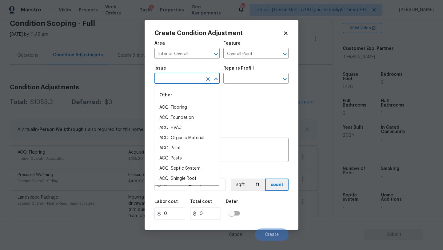
click at [177, 84] on input "text" at bounding box center [179, 79] width 48 height 10
click at [177, 151] on li "ACQ: Paint" at bounding box center [187, 148] width 65 height 10
type input "ACQ: Paint"
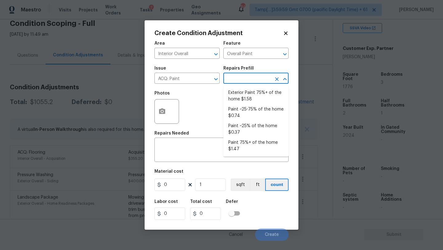
click at [257, 79] on input "text" at bounding box center [248, 79] width 48 height 10
click at [250, 125] on li "Paint ~25% of the home $0.37" at bounding box center [256, 129] width 65 height 17
type input "Acquisition"
type textarea "Acquisition Scope: ~25% of the home needs interior paint"
type input "0.37"
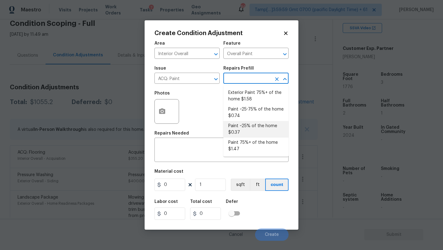
type input "0.37"
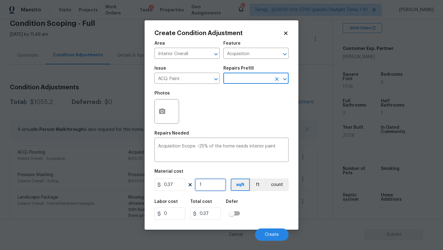
click at [212, 186] on input "1" at bounding box center [210, 185] width 31 height 12
type input "17"
type input "6.29"
type input "177"
type input "65.49"
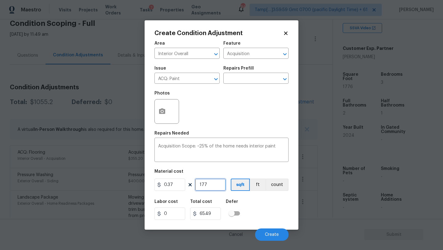
type input "1776"
type input "657.12"
type input "1776"
click at [264, 229] on button "Create" at bounding box center [272, 234] width 34 height 12
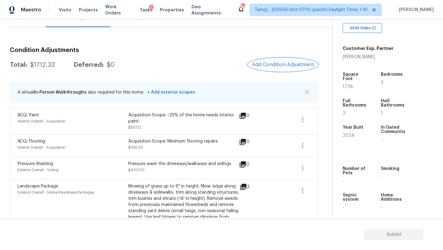
scroll to position [60, 0]
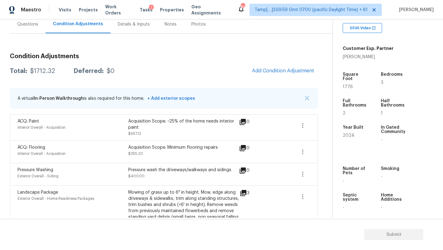
click at [30, 70] on div "$1712.32" at bounding box center [42, 71] width 25 height 6
drag, startPoint x: 29, startPoint y: 70, endPoint x: 47, endPoint y: 70, distance: 17.5
click at [47, 70] on div "$1712.32" at bounding box center [42, 71] width 25 height 6
copy div "$1712.32"
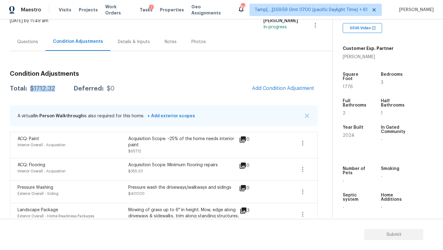
scroll to position [28, 0]
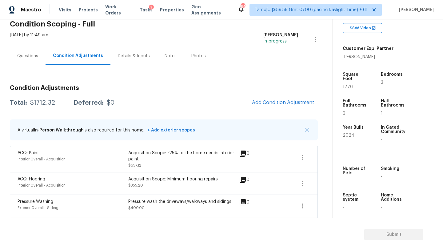
click at [30, 54] on div "Questions" at bounding box center [27, 56] width 21 height 6
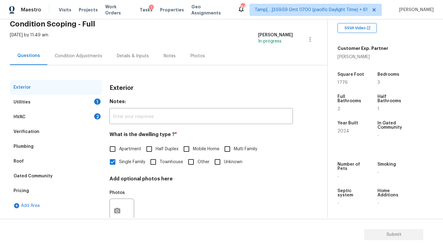
scroll to position [28, 0]
click at [58, 107] on div "Utilities 1" at bounding box center [56, 102] width 92 height 15
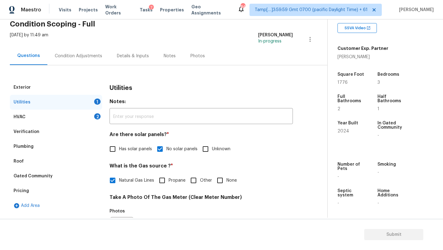
click at [224, 175] on input "None" at bounding box center [220, 180] width 13 height 13
checkbox input "true"
checkbox input "false"
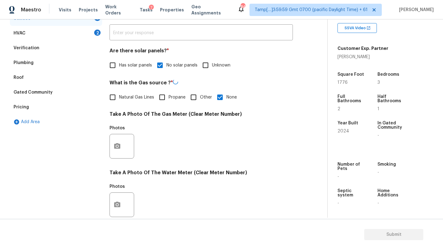
scroll to position [134, 0]
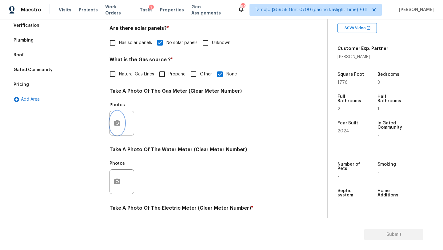
click at [116, 132] on button "button" at bounding box center [117, 123] width 15 height 24
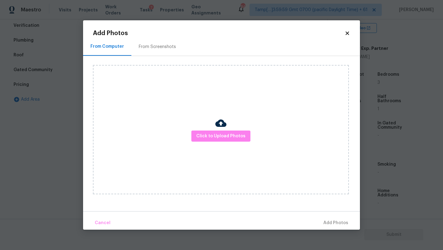
click at [145, 48] on div "From Screenshots" at bounding box center [157, 47] width 37 height 6
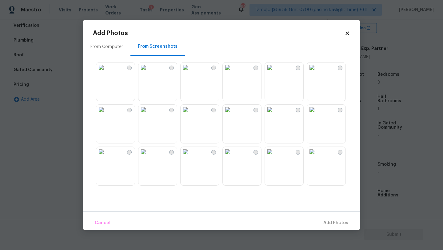
click at [191, 72] on img at bounding box center [186, 67] width 10 height 10
click at [326, 219] on span "Add 1 Photo(s)" at bounding box center [333, 223] width 30 height 8
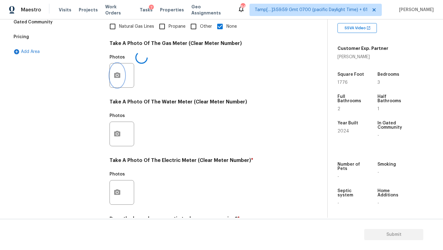
scroll to position [205, 0]
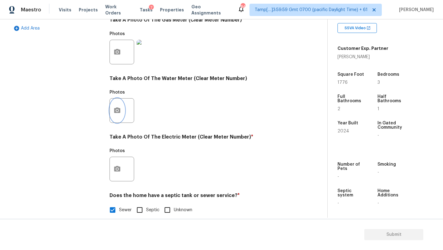
click at [117, 113] on icon "button" at bounding box center [117, 110] width 6 height 6
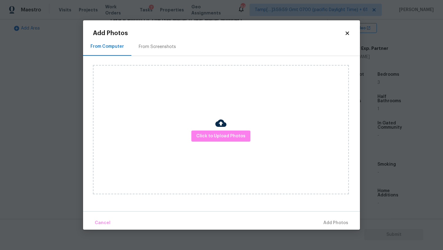
click at [157, 55] on div "From Screenshots" at bounding box center [157, 47] width 52 height 18
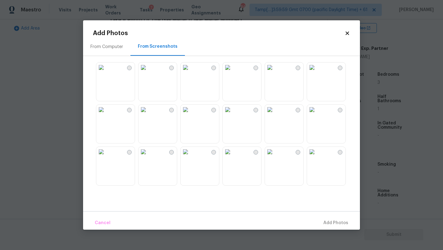
click at [191, 72] on img at bounding box center [186, 67] width 10 height 10
click at [326, 219] on span "Add 1 Photo(s)" at bounding box center [333, 223] width 30 height 8
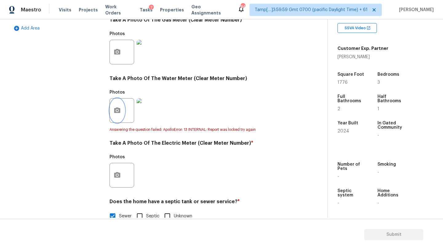
scroll to position [220, 0]
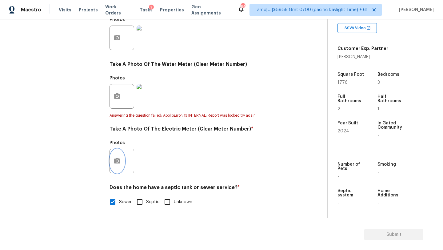
click at [115, 159] on icon "button" at bounding box center [117, 161] width 6 height 6
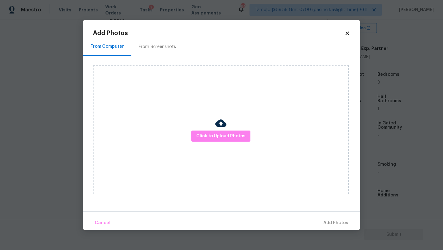
click at [154, 49] on div "From Screenshots" at bounding box center [157, 47] width 37 height 6
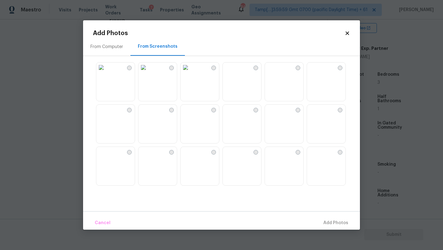
click at [191, 72] on img at bounding box center [186, 67] width 10 height 10
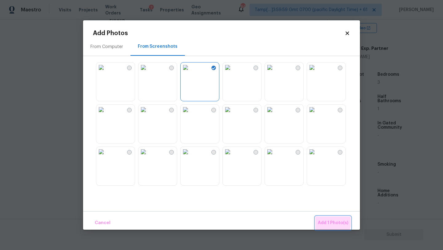
click at [328, 223] on span "Add 1 Photo(s)" at bounding box center [333, 223] width 30 height 8
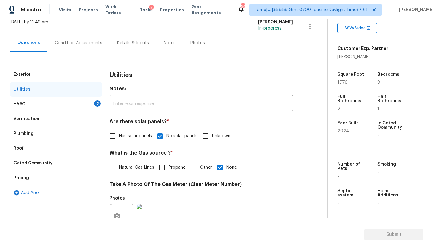
scroll to position [10, 0]
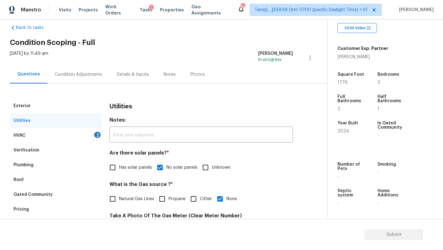
click at [50, 136] on div "HVAC 2" at bounding box center [56, 135] width 92 height 15
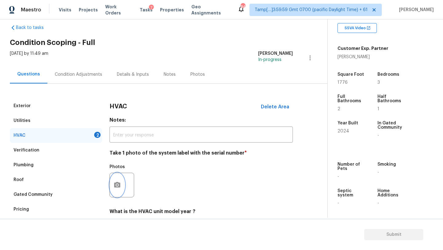
click at [116, 185] on circle "button" at bounding box center [117, 185] width 2 height 2
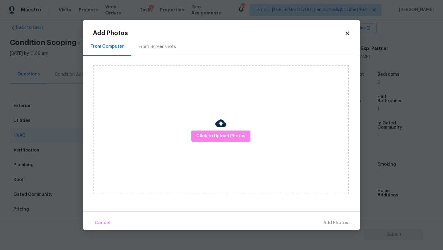
click at [153, 51] on div "From Screenshots" at bounding box center [157, 47] width 52 height 18
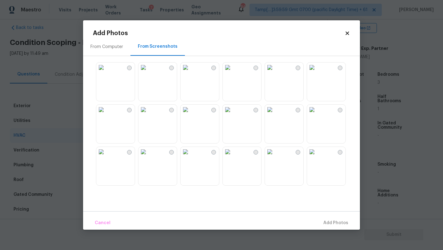
click at [191, 72] on img at bounding box center [186, 67] width 10 height 10
click at [340, 227] on button "Add 1 Photo(s)" at bounding box center [333, 222] width 35 height 13
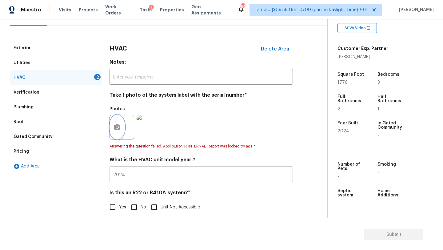
scroll to position [67, 0]
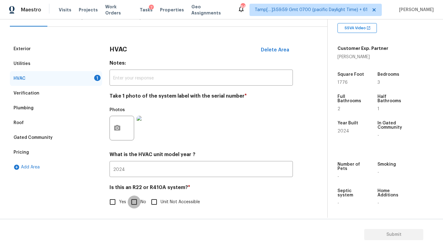
click at [138, 202] on input "No" at bounding box center [134, 201] width 13 height 13
checkbox input "true"
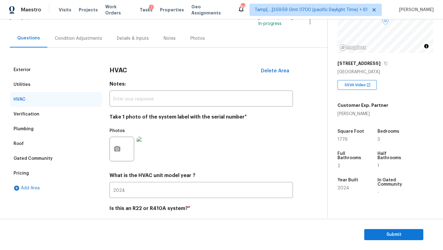
scroll to position [25, 0]
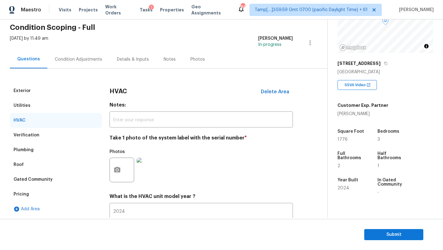
click at [79, 62] on div "Condition Adjustments" at bounding box center [78, 59] width 47 height 6
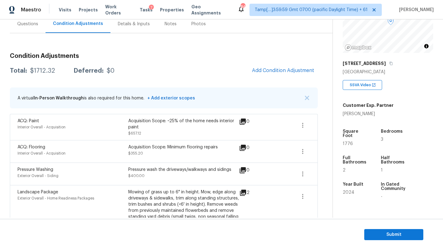
scroll to position [87, 0]
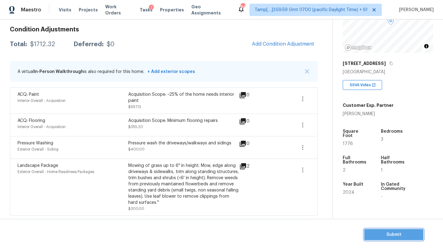
click at [388, 238] on span "Submit" at bounding box center [393, 235] width 49 height 8
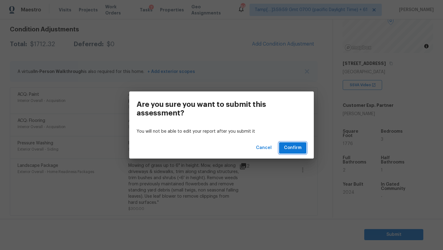
click at [290, 149] on span "Confirm" at bounding box center [293, 148] width 18 height 8
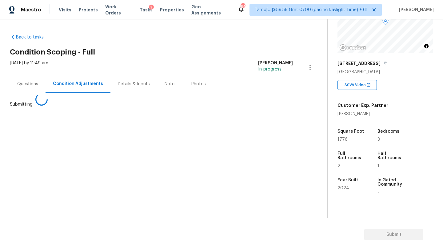
scroll to position [0, 0]
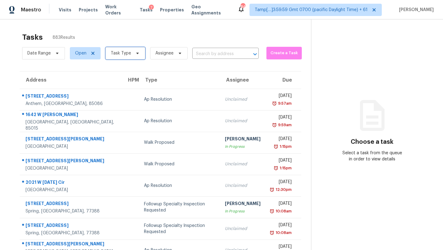
click at [126, 54] on span "Task Type" at bounding box center [121, 53] width 20 height 6
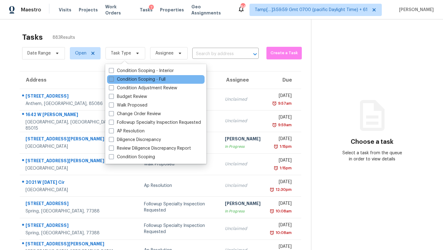
click at [126, 78] on label "Condition Scoping - Full" at bounding box center [137, 79] width 57 height 6
click at [113, 78] on input "Condition Scoping - Full" at bounding box center [111, 78] width 4 height 4
checkbox input "true"
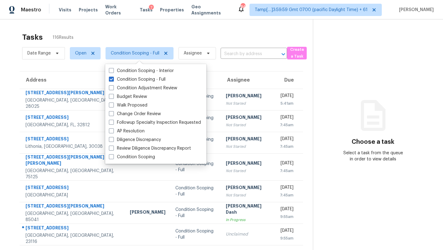
click at [165, 33] on div "Tasks 116 Results" at bounding box center [167, 37] width 291 height 16
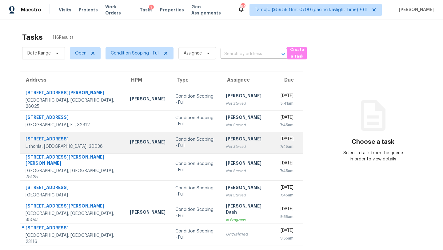
scroll to position [70, 0]
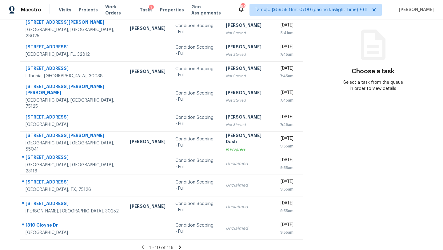
click at [177, 244] on icon at bounding box center [180, 247] width 6 height 6
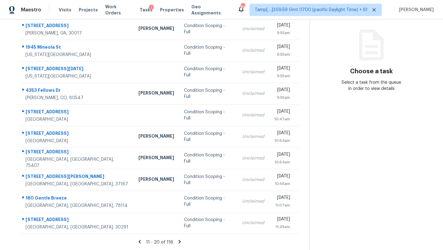
click at [177, 241] on icon at bounding box center [180, 242] width 6 height 6
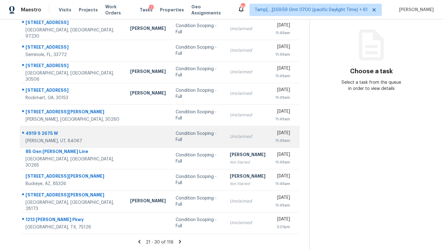
click at [225, 147] on td "Unclaimed" at bounding box center [248, 137] width 46 height 22
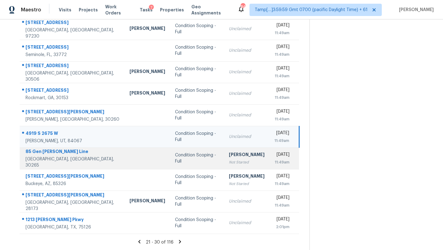
click at [229, 153] on div "[PERSON_NAME]" at bounding box center [247, 155] width 36 height 8
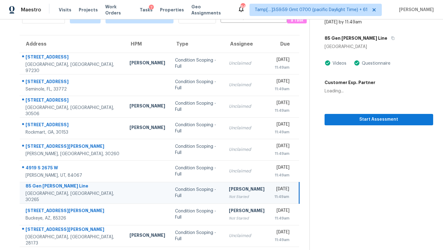
scroll to position [33, 0]
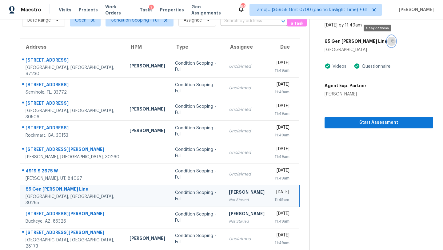
click at [392, 42] on icon "button" at bounding box center [393, 41] width 3 height 3
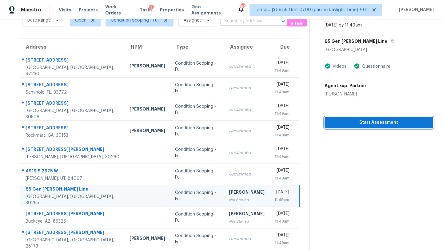
click at [362, 120] on span "Start Assessment" at bounding box center [379, 123] width 99 height 8
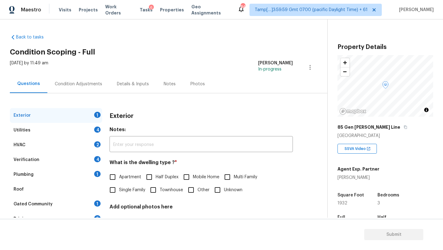
scroll to position [121, 0]
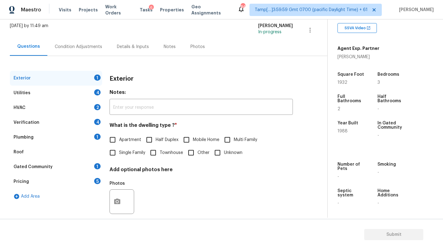
click at [61, 168] on div "Gated Community 1" at bounding box center [56, 166] width 92 height 15
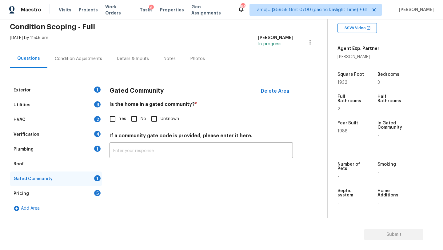
scroll to position [25, 0]
click at [138, 117] on input "No" at bounding box center [134, 118] width 13 height 13
checkbox input "true"
click at [46, 163] on div "Roof" at bounding box center [56, 164] width 92 height 15
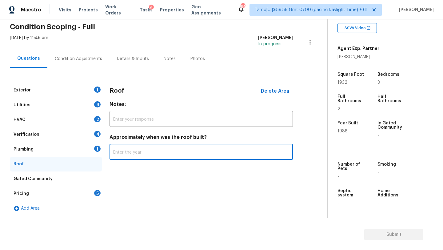
click at [125, 155] on input "text" at bounding box center [201, 152] width 183 height 14
type input "2015"
click at [27, 150] on div "Plumbing" at bounding box center [24, 149] width 20 height 6
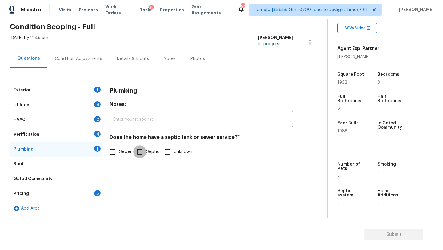
click at [142, 151] on input "Septic" at bounding box center [139, 151] width 13 height 13
checkbox input "true"
click at [36, 133] on div "Verification" at bounding box center [27, 134] width 26 height 6
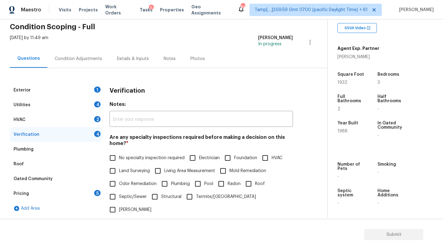
click at [125, 158] on span "No specialty inspection required" at bounding box center [152, 158] width 66 height 6
click at [119, 158] on input "No specialty inspection required" at bounding box center [112, 157] width 13 height 13
checkbox input "true"
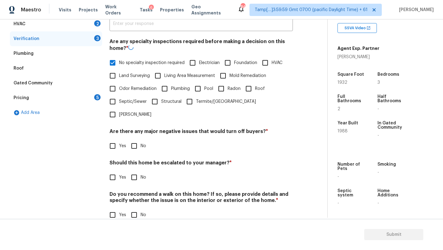
scroll to position [120, 0]
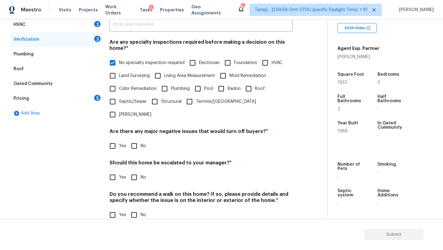
click at [135, 139] on input "No" at bounding box center [134, 145] width 13 height 13
checkbox input "true"
click at [135, 171] on input "No" at bounding box center [134, 177] width 13 height 13
checkbox input "true"
click at [135, 195] on div "Do you recommend a walk on this home? If so, please provide details and specify…" at bounding box center [201, 207] width 183 height 30
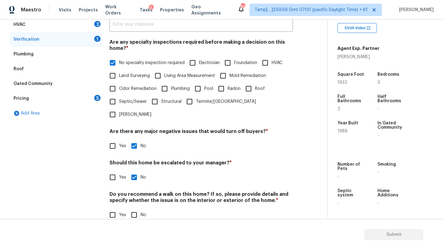
click at [135, 208] on input "No" at bounding box center [134, 214] width 13 height 13
checkbox input "true"
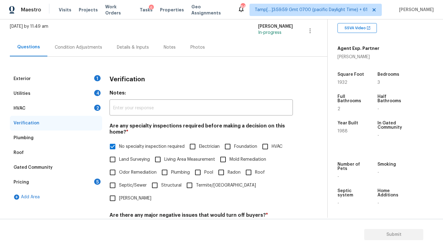
scroll to position [30, 0]
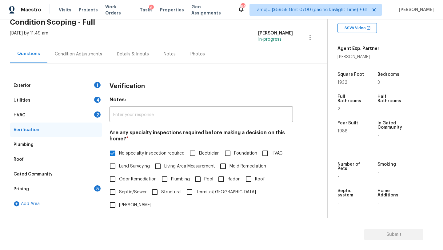
click at [31, 112] on div "HVAC 2" at bounding box center [56, 115] width 92 height 15
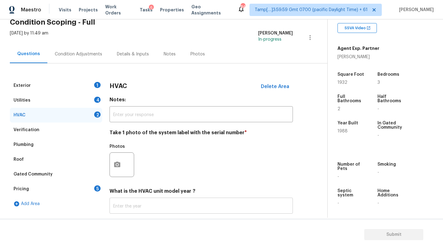
click at [145, 204] on input "text" at bounding box center [201, 206] width 183 height 14
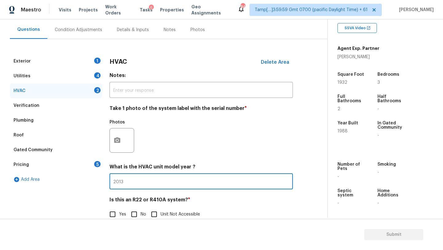
scroll to position [67, 0]
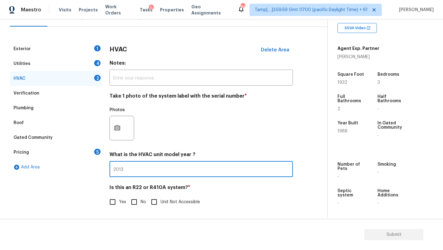
type input "2013"
click at [141, 199] on label "No" at bounding box center [137, 201] width 18 height 13
click at [141, 199] on input "No" at bounding box center [134, 201] width 13 height 13
checkbox input "true"
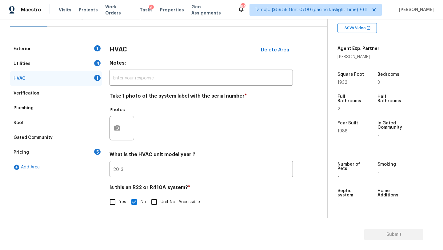
click at [61, 66] on div "Utilities 4" at bounding box center [56, 63] width 92 height 15
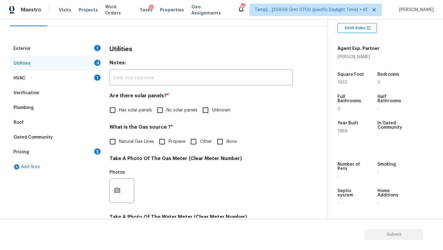
drag, startPoint x: 161, startPoint y: 113, endPoint x: 154, endPoint y: 123, distance: 11.7
click at [161, 113] on input "No solar panels" at bounding box center [160, 110] width 13 height 13
checkbox input "true"
click at [144, 137] on label "Natural Gas Lines" at bounding box center [130, 142] width 48 height 13
click at [119, 137] on input "Natural Gas Lines" at bounding box center [112, 142] width 13 height 13
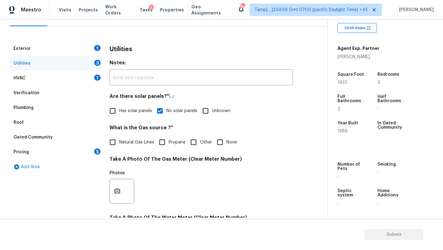
checkbox input "true"
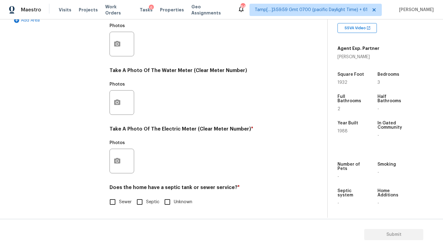
click at [119, 208] on input "Sewer" at bounding box center [112, 201] width 13 height 13
checkbox input "true"
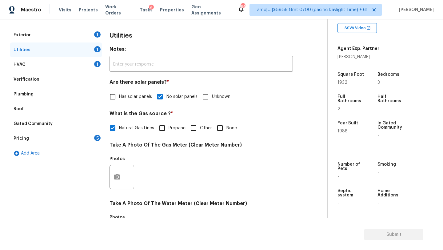
click at [53, 37] on div "Exterior 1" at bounding box center [56, 35] width 92 height 15
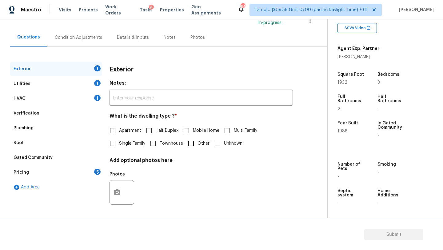
click at [123, 147] on label "Single Family" at bounding box center [125, 143] width 39 height 13
click at [119, 147] on input "Single Family" at bounding box center [112, 143] width 13 height 13
checkbox input "true"
click at [98, 170] on div "5" at bounding box center [97, 172] width 6 height 6
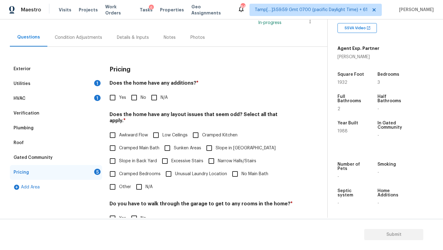
click at [131, 100] on input "No" at bounding box center [134, 97] width 13 height 13
checkbox input "true"
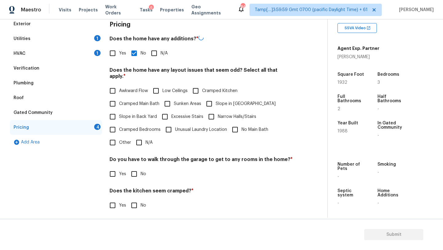
scroll to position [119, 0]
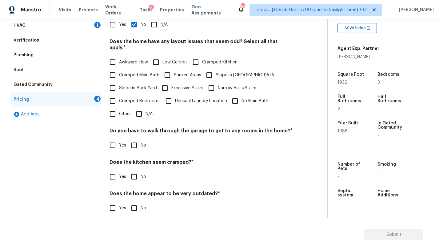
click at [143, 112] on input "N/A" at bounding box center [139, 113] width 13 height 13
checkbox input "true"
click at [136, 151] on input "No" at bounding box center [134, 145] width 13 height 13
checkbox input "true"
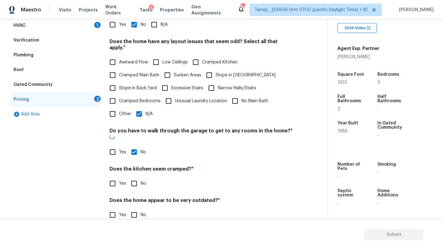
click at [135, 177] on input "No" at bounding box center [134, 183] width 13 height 13
checkbox input "true"
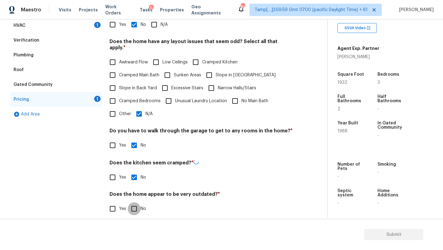
click at [135, 202] on input "No" at bounding box center [134, 208] width 13 height 13
checkbox input "true"
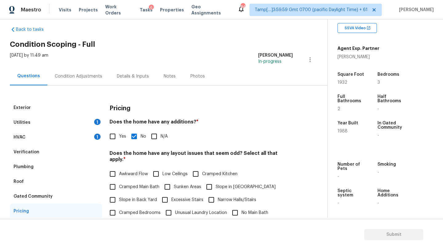
scroll to position [0, 0]
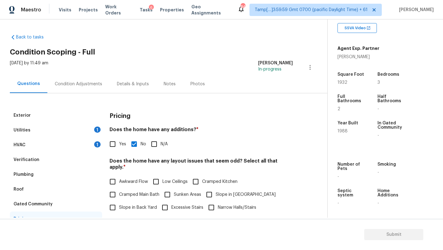
click at [80, 81] on div "Condition Adjustments" at bounding box center [78, 84] width 47 height 6
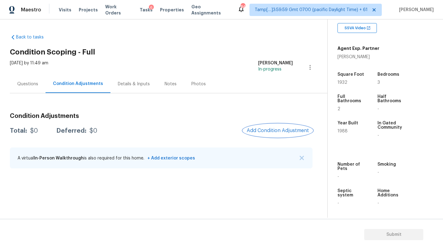
click at [277, 130] on span "Add Condition Adjustment" at bounding box center [278, 131] width 62 height 6
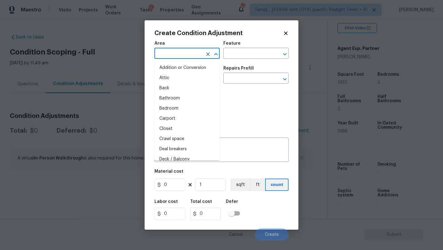
click at [186, 58] on input "text" at bounding box center [179, 54] width 48 height 10
type input "e"
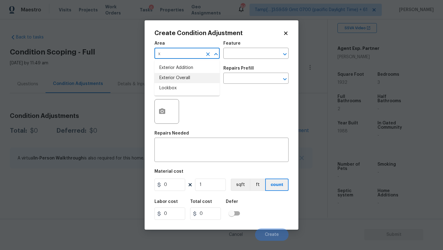
click at [192, 80] on li "Exterior Overall" at bounding box center [187, 78] width 65 height 10
type input "Exterior Overall"
click at [244, 53] on input "text" at bounding box center [248, 54] width 48 height 10
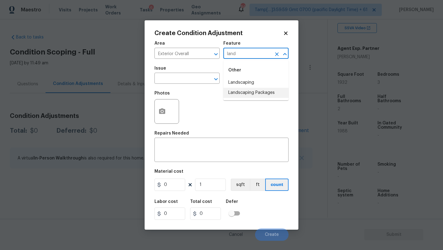
click at [250, 95] on li "Landscaping Packages" at bounding box center [256, 93] width 65 height 10
type input "Landscaping Packages"
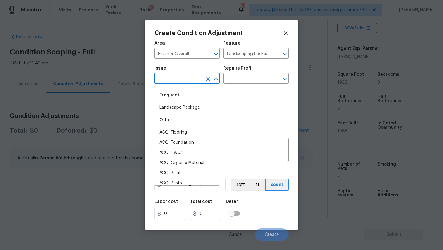
click at [174, 80] on input "text" at bounding box center [179, 79] width 48 height 10
click at [178, 111] on li "Landscape Package" at bounding box center [187, 108] width 65 height 10
type input "Landscape Package"
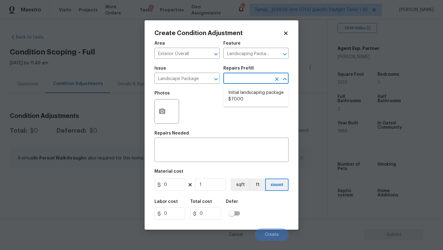
click at [246, 77] on input "text" at bounding box center [248, 79] width 48 height 10
click at [246, 91] on li "Initial landscaping package $70.00" at bounding box center [256, 96] width 65 height 17
type input "Home Readiness Packages"
type textarea "Mowing of grass up to 6" in height. Mow, edge along driveways & sidewalks, trim…"
type input "70"
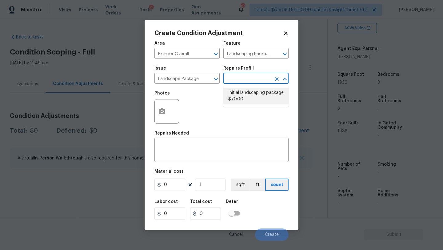
type input "70"
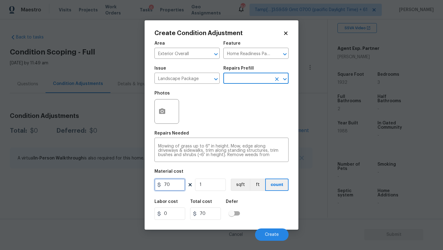
click at [178, 185] on input "70" at bounding box center [170, 185] width 31 height 12
type input "300"
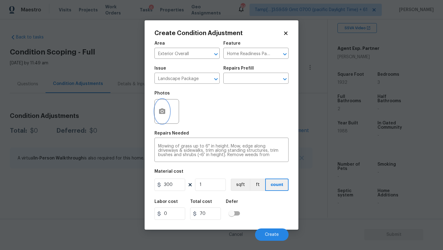
type input "300"
click at [161, 116] on button "button" at bounding box center [162, 111] width 15 height 24
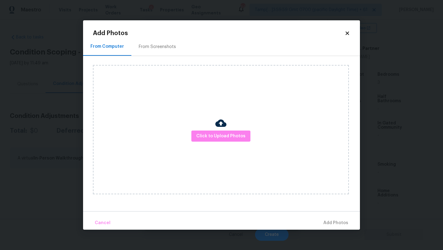
click at [159, 41] on div "From Screenshots" at bounding box center [157, 47] width 52 height 18
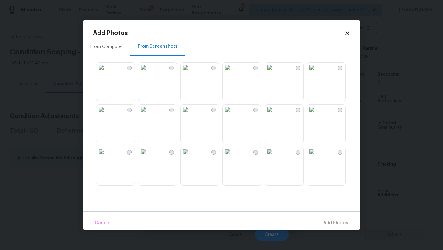
click at [106, 72] on img at bounding box center [101, 67] width 10 height 10
click at [106, 115] on img at bounding box center [101, 110] width 10 height 10
click at [191, 115] on img at bounding box center [186, 110] width 10 height 10
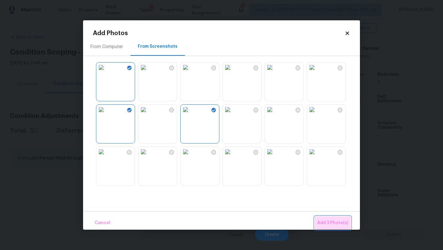
click at [332, 218] on button "Add 3 Photo(s)" at bounding box center [333, 222] width 36 height 13
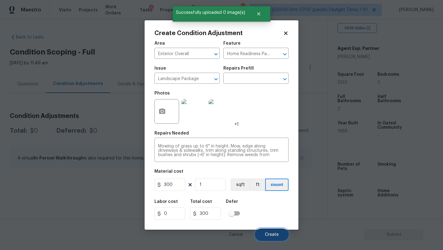
click at [270, 233] on span "Create" at bounding box center [272, 234] width 14 height 5
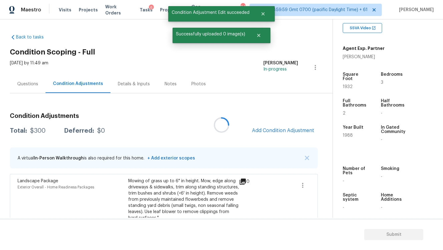
click at [275, 131] on div at bounding box center [221, 125] width 443 height 250
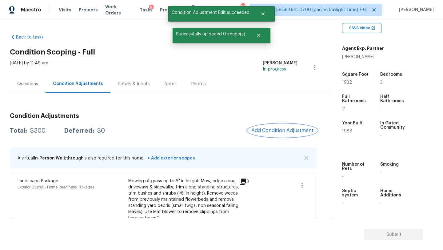
click at [269, 131] on span "Add Condition Adjustment" at bounding box center [283, 131] width 62 height 6
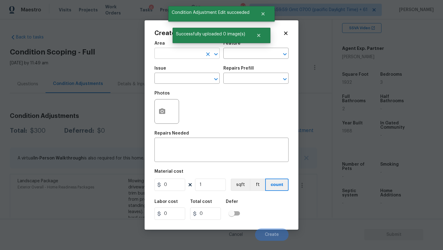
click at [163, 51] on input "text" at bounding box center [179, 54] width 48 height 10
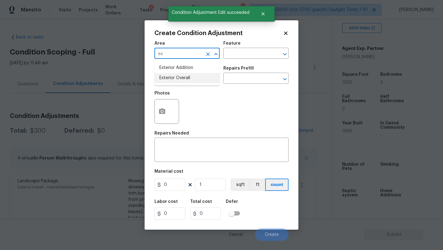
click at [176, 75] on li "Exterior Overall" at bounding box center [187, 78] width 65 height 10
type input "Exterior Overall"
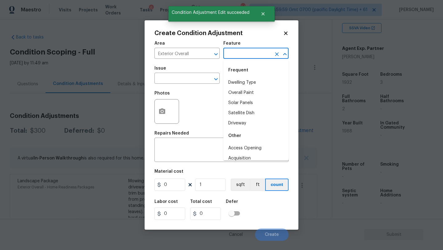
click at [227, 58] on input "text" at bounding box center [248, 54] width 48 height 10
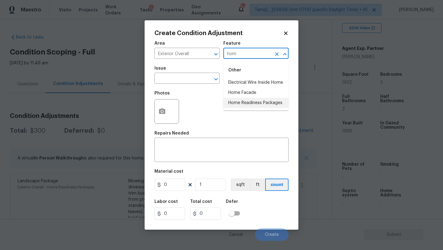
click at [231, 105] on li "Home Readiness Packages" at bounding box center [256, 103] width 65 height 10
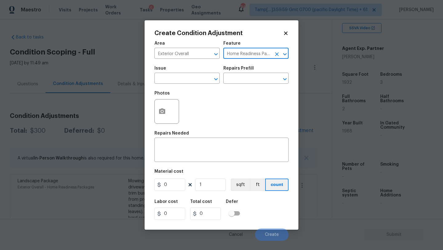
type input "Home Readiness Packages"
click at [179, 74] on div "Issue" at bounding box center [187, 70] width 65 height 8
click at [181, 79] on input "text" at bounding box center [179, 79] width 48 height 10
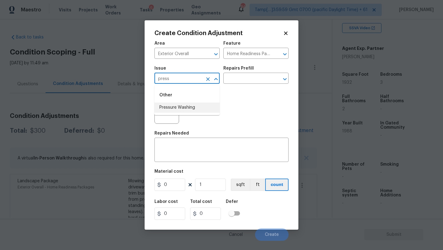
click at [185, 104] on li "Pressure Washing" at bounding box center [187, 108] width 65 height 10
type input "Pressure Washing"
click at [240, 80] on input "text" at bounding box center [248, 79] width 48 height 10
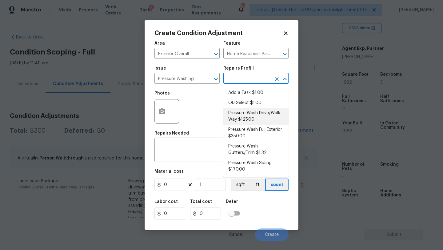
click at [243, 122] on li "Pressure Wash Drive/Walk Way $125.00" at bounding box center [256, 116] width 65 height 17
type input "Siding"
type textarea "Pressure wash the driveways/walkways as directed by the PM. Ensure that all deb…"
type input "125"
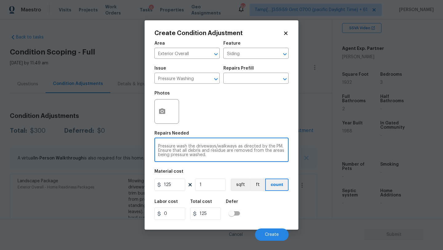
drag, startPoint x: 240, startPoint y: 147, endPoint x: 253, endPoint y: 167, distance: 23.4
click at [253, 167] on div "Area Exterior Overall ​ Feature Siding ​ Issue Pressure Washing ​ Repairs Prefi…" at bounding box center [222, 139] width 134 height 203
type textarea "Pressure wash the driveways/walkways and sidings"
click at [181, 184] on input "125" at bounding box center [170, 185] width 31 height 12
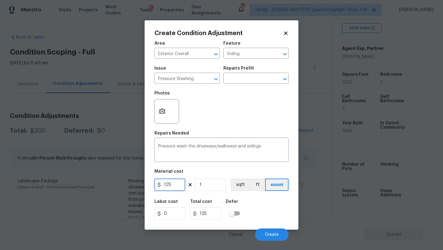
click at [181, 184] on input "125" at bounding box center [170, 185] width 31 height 12
type input "400"
click at [266, 209] on div "Labor cost 0 Total cost 400 Defer" at bounding box center [222, 210] width 134 height 28
click at [266, 233] on span "Create" at bounding box center [272, 234] width 14 height 5
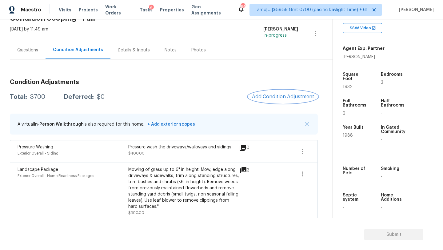
scroll to position [34, 0]
click at [269, 95] on span "Add Condition Adjustment" at bounding box center [283, 97] width 62 height 6
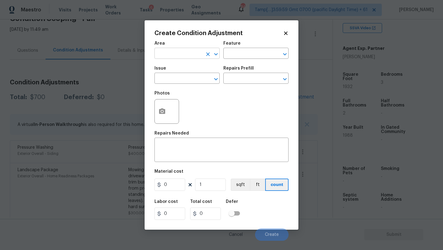
click at [183, 54] on input "text" at bounding box center [179, 54] width 48 height 10
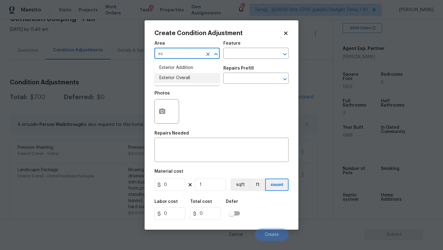
click at [184, 74] on li "Exterior Overall" at bounding box center [187, 78] width 65 height 10
type input "Exterior Overall"
click at [242, 54] on input "text" at bounding box center [248, 54] width 48 height 10
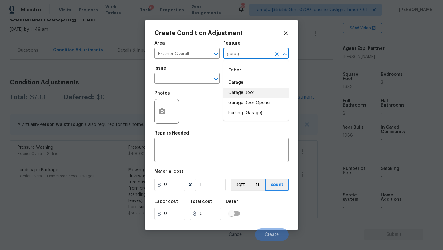
click at [241, 90] on li "Garage Door" at bounding box center [256, 93] width 65 height 10
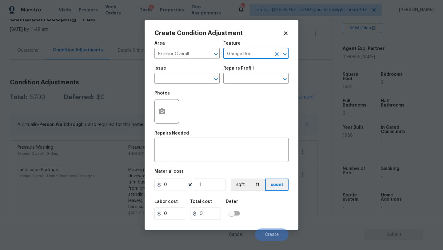
type input "Garage Door"
click at [203, 89] on div "Photos" at bounding box center [222, 107] width 134 height 40
click at [197, 79] on input "text" at bounding box center [179, 79] width 48 height 10
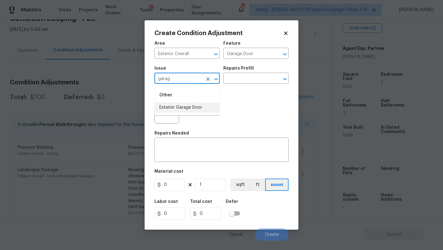
click at [195, 105] on li "Exterior Garage Door" at bounding box center [187, 108] width 65 height 10
type input "Exterior Garage Door"
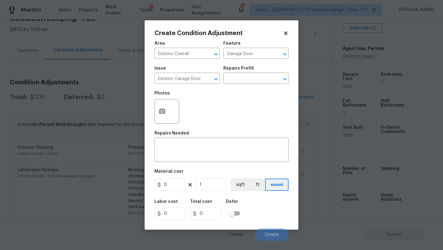
click at [257, 72] on div "Repairs Prefill" at bounding box center [256, 70] width 65 height 8
click at [258, 79] on input "text" at bounding box center [248, 79] width 48 height 10
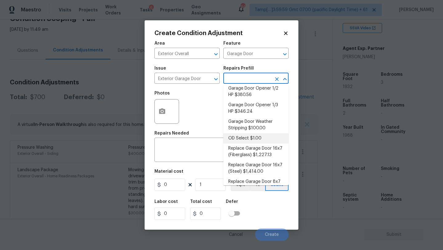
scroll to position [17, 0]
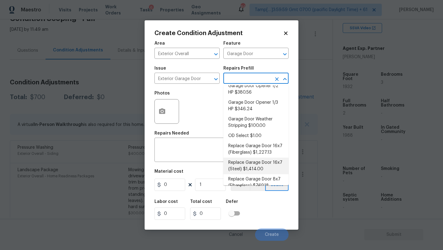
click at [258, 167] on li "Replace Garage Door 16x7 (Steel) $1,414.00" at bounding box center [256, 166] width 65 height 17
type input "Interior Door"
type textarea "Remove the existing garage door and ALL of the existing hardware. Install new h…"
type input "1414"
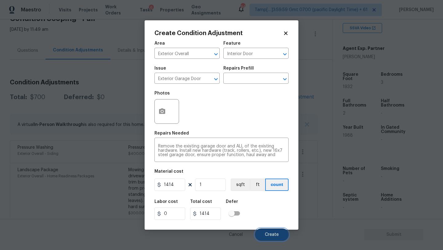
click at [272, 232] on button "Create" at bounding box center [272, 234] width 34 height 12
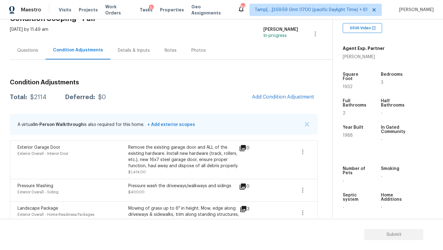
click at [23, 57] on div "Questions" at bounding box center [28, 50] width 36 height 18
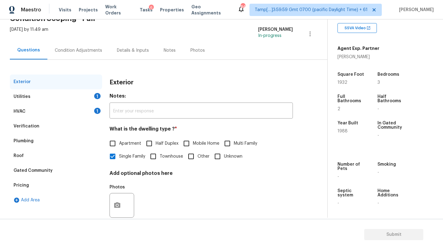
click at [38, 116] on div "HVAC 1" at bounding box center [56, 111] width 92 height 15
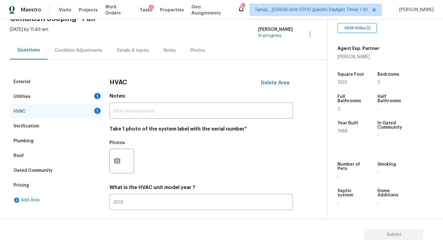
scroll to position [67, 0]
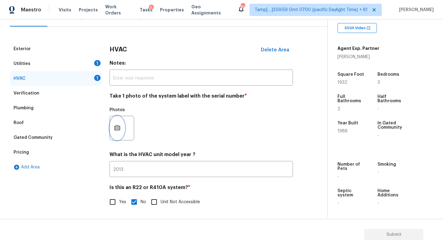
click at [118, 136] on button "button" at bounding box center [117, 128] width 15 height 24
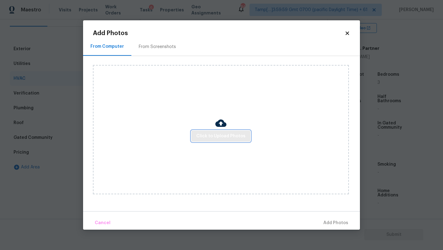
click at [224, 139] on span "Click to Upload Photos" at bounding box center [220, 136] width 49 height 8
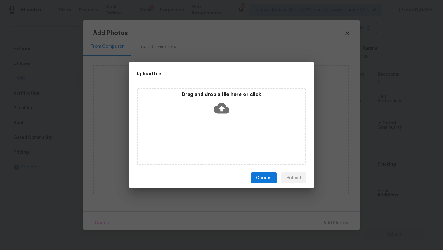
click at [224, 129] on div "Drag and drop a file here or click" at bounding box center [222, 126] width 170 height 77
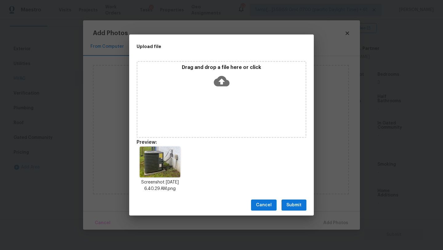
click at [292, 206] on span "Submit" at bounding box center [294, 205] width 15 height 8
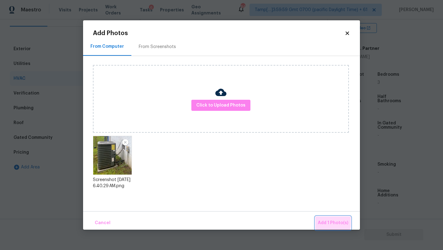
click at [320, 220] on span "Add 1 Photo(s)" at bounding box center [333, 223] width 30 height 8
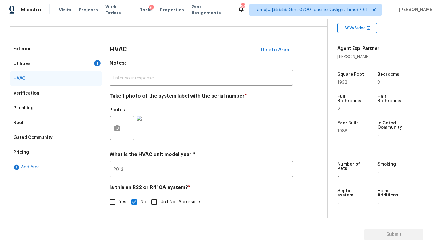
click at [53, 66] on div "Utilities 1" at bounding box center [56, 63] width 92 height 15
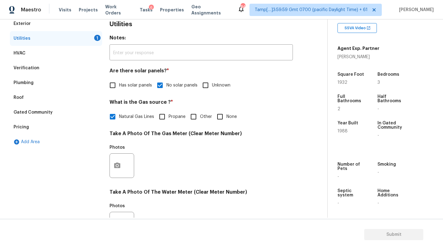
scroll to position [137, 0]
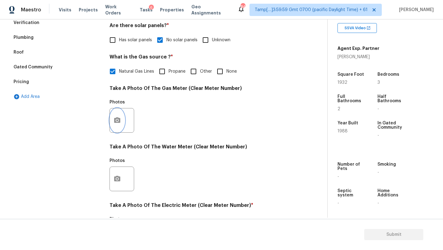
click at [119, 123] on icon "button" at bounding box center [117, 120] width 6 height 6
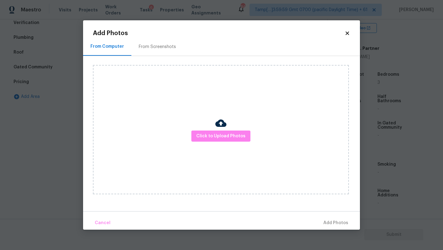
click at [152, 55] on div "From Screenshots" at bounding box center [157, 47] width 52 height 18
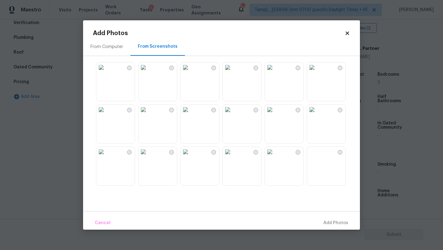
click at [116, 44] on div "From Computer" at bounding box center [107, 47] width 33 height 6
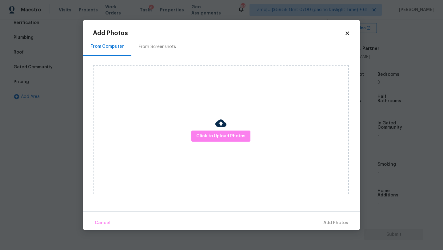
click at [221, 143] on div "Click to Upload Photos" at bounding box center [221, 129] width 256 height 129
click at [221, 139] on span "Click to Upload Photos" at bounding box center [220, 136] width 49 height 8
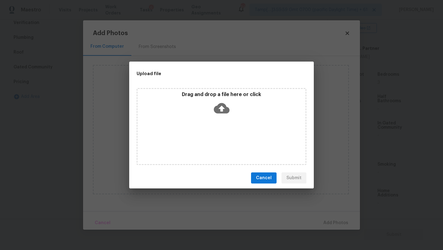
click at [221, 122] on div "Drag and drop a file here or click" at bounding box center [222, 126] width 170 height 77
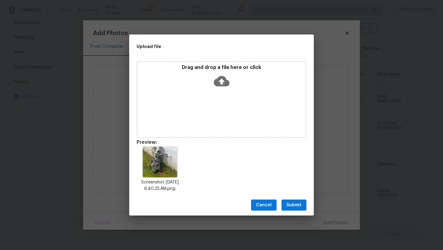
click at [289, 202] on span "Submit" at bounding box center [294, 205] width 15 height 8
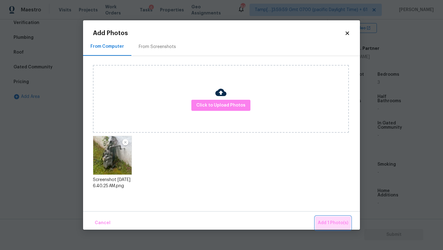
drag, startPoint x: 324, startPoint y: 221, endPoint x: 320, endPoint y: 221, distance: 4.3
click at [324, 221] on span "Add 1 Photo(s)" at bounding box center [333, 223] width 30 height 8
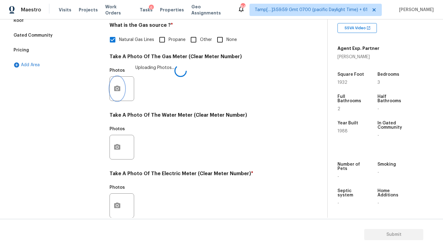
scroll to position [213, 0]
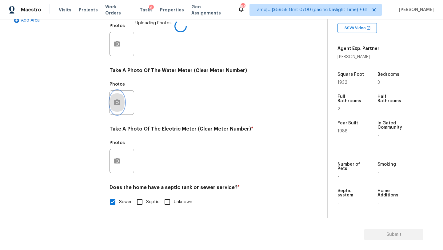
click at [118, 109] on button "button" at bounding box center [117, 103] width 15 height 24
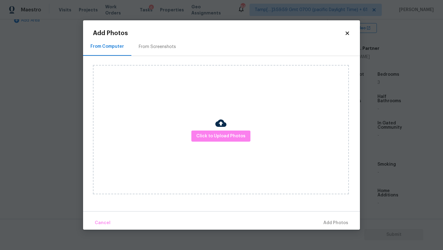
click at [152, 48] on div "From Screenshots" at bounding box center [157, 47] width 37 height 6
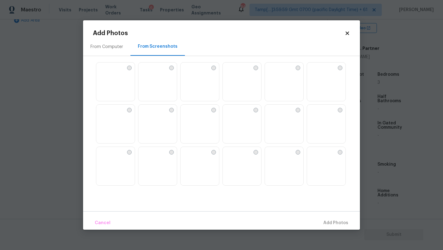
click at [106, 72] on img at bounding box center [101, 67] width 10 height 10
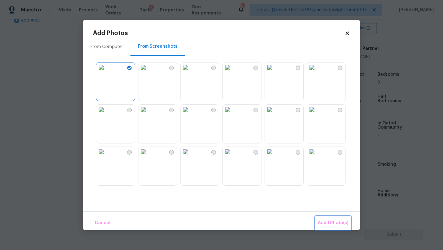
click at [328, 216] on button "Add 1 Photo(s)" at bounding box center [333, 222] width 35 height 13
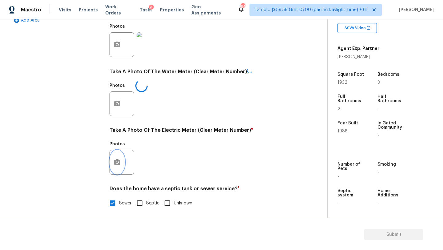
click at [115, 161] on icon "button" at bounding box center [117, 162] width 6 height 6
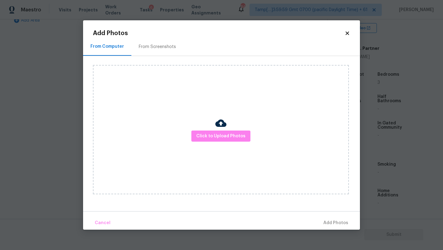
drag, startPoint x: 155, startPoint y: 54, endPoint x: 151, endPoint y: 55, distance: 5.0
click at [155, 54] on div "From Screenshots" at bounding box center [157, 47] width 52 height 18
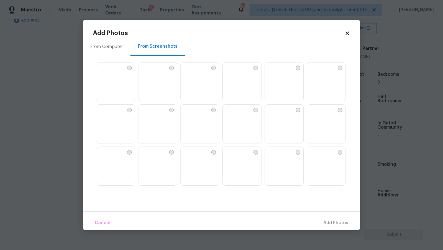
click at [106, 72] on img at bounding box center [101, 67] width 10 height 10
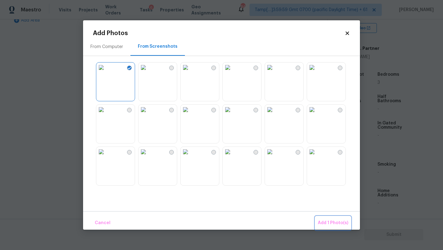
click at [334, 220] on span "Add 1 Photo(s)" at bounding box center [333, 223] width 30 height 8
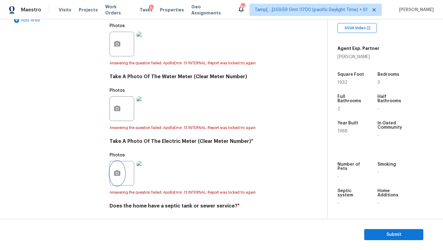
scroll to position [0, 0]
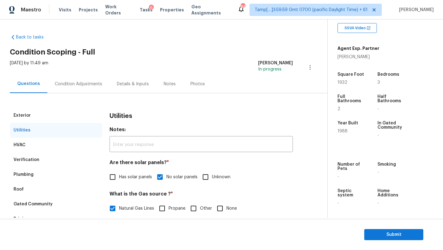
click at [73, 84] on div "Condition Adjustments" at bounding box center [78, 84] width 47 height 6
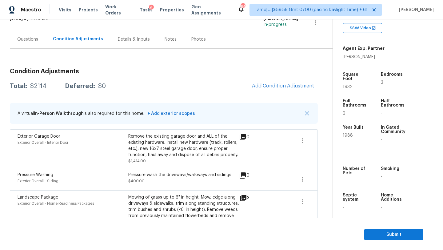
scroll to position [8, 0]
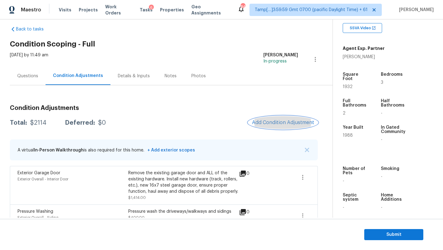
click at [284, 123] on span "Add Condition Adjustment" at bounding box center [283, 123] width 62 height 6
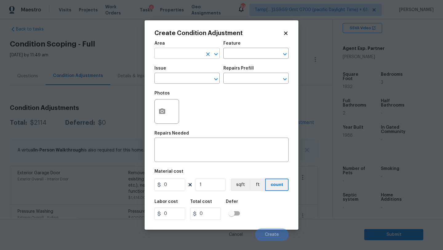
click at [184, 56] on input "text" at bounding box center [179, 54] width 48 height 10
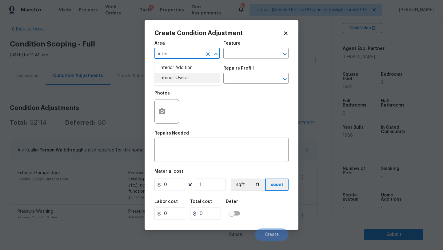
click at [192, 80] on li "Interior Overall" at bounding box center [187, 78] width 65 height 10
type input "Interior Overall"
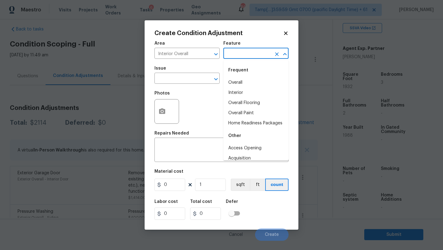
click at [239, 57] on input "text" at bounding box center [248, 54] width 48 height 10
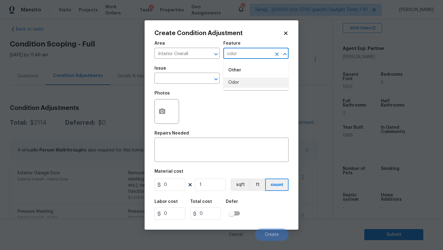
click at [236, 85] on li "Odor" at bounding box center [256, 83] width 65 height 10
type input "Odor"
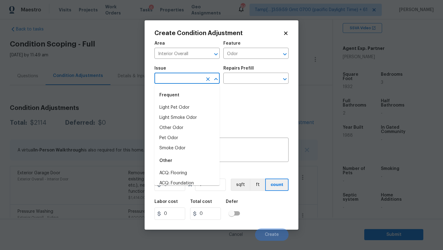
click at [196, 78] on input "text" at bounding box center [179, 79] width 48 height 10
click at [187, 104] on li "Light Pet Odor" at bounding box center [187, 108] width 65 height 10
type input "Light Pet Odor"
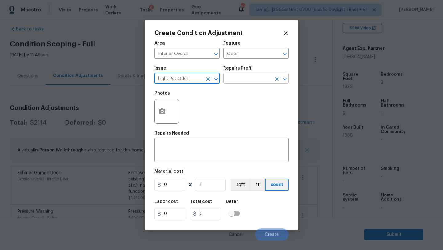
click at [248, 81] on input "text" at bounding box center [248, 79] width 48 height 10
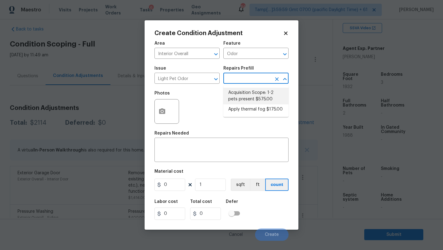
click at [248, 94] on li "Acquisition Scope: 1-2 pets present $575.00" at bounding box center [256, 96] width 65 height 17
type textarea "Acquisition Scope: 1-2 pets present"
type input "575"
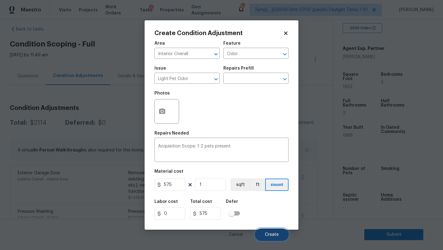
click at [272, 230] on button "Create" at bounding box center [272, 234] width 34 height 12
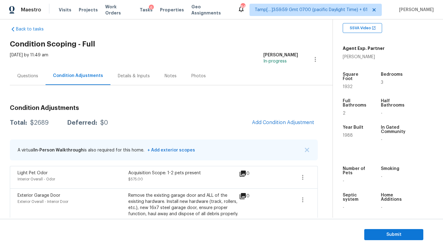
click at [153, 122] on div "Total: $2689 Deferred: $0 Add Condition Adjustment" at bounding box center [164, 123] width 308 height 14
click at [288, 127] on button "Add Condition Adjustment" at bounding box center [283, 122] width 70 height 13
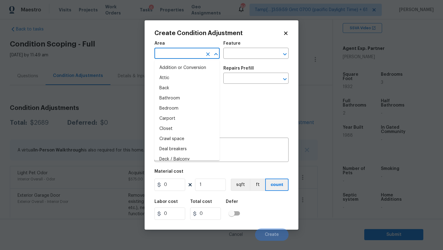
click at [171, 51] on input "text" at bounding box center [179, 54] width 48 height 10
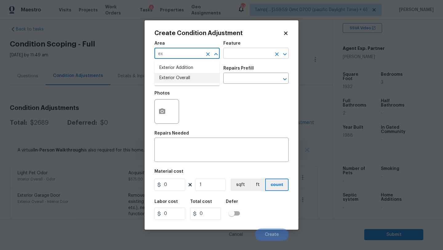
drag, startPoint x: 175, startPoint y: 76, endPoint x: 228, endPoint y: 55, distance: 57.3
click at [175, 76] on li "Exterior Overall" at bounding box center [187, 78] width 65 height 10
type input "Exterior Overall"
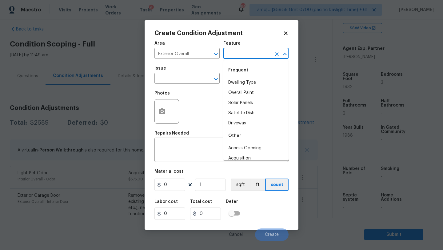
click at [247, 51] on input "text" at bounding box center [248, 54] width 48 height 10
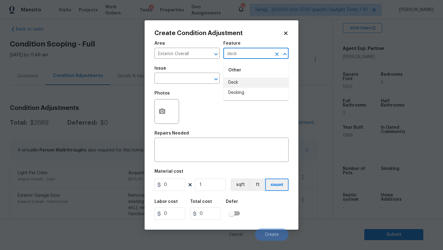
click at [242, 79] on li "Deck" at bounding box center [256, 83] width 65 height 10
type input "Deck"
click at [201, 139] on div "Repairs Needed" at bounding box center [222, 135] width 134 height 8
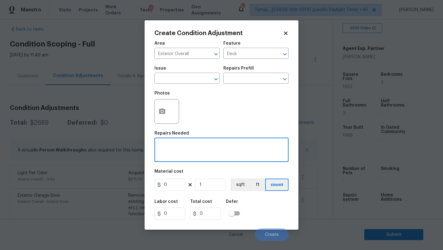
click at [201, 145] on textarea at bounding box center [221, 150] width 127 height 13
type textarea "deck repainting"
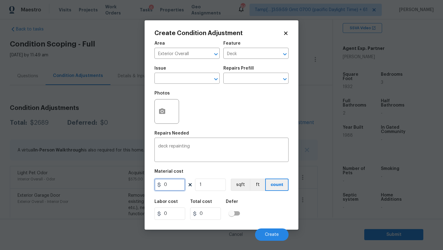
click at [177, 188] on input "0" at bounding box center [170, 185] width 31 height 12
type input "800"
click at [157, 119] on button "button" at bounding box center [162, 111] width 15 height 24
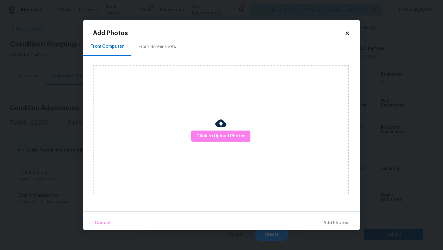
click at [163, 53] on div "From Screenshots" at bounding box center [157, 47] width 52 height 18
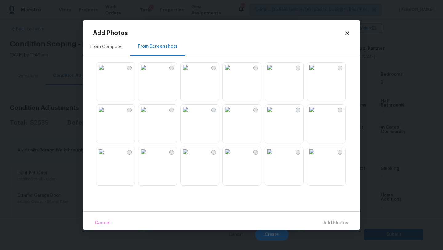
click at [110, 50] on div "From Computer" at bounding box center [106, 47] width 47 height 18
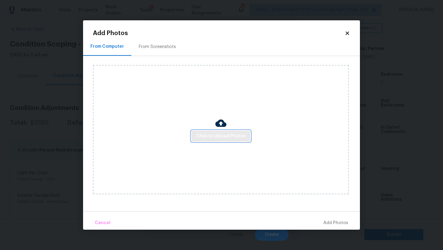
click at [208, 139] on span "Click to Upload Photos" at bounding box center [220, 136] width 49 height 8
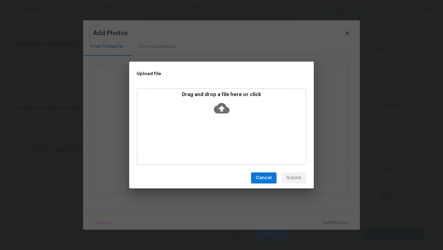
click at [235, 117] on div "Drag and drop a file here or click" at bounding box center [222, 104] width 168 height 26
